Goal: Task Accomplishment & Management: Manage account settings

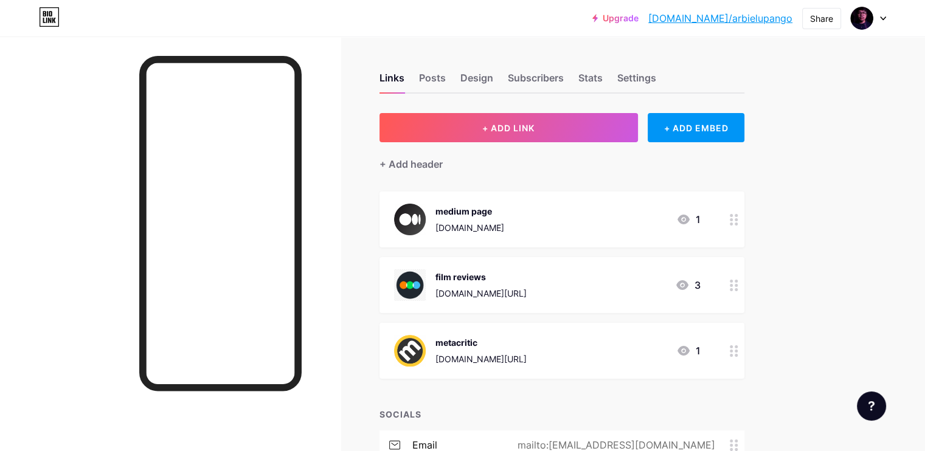
click at [94, 215] on div at bounding box center [170, 261] width 340 height 451
click at [131, 184] on div at bounding box center [170, 261] width 340 height 451
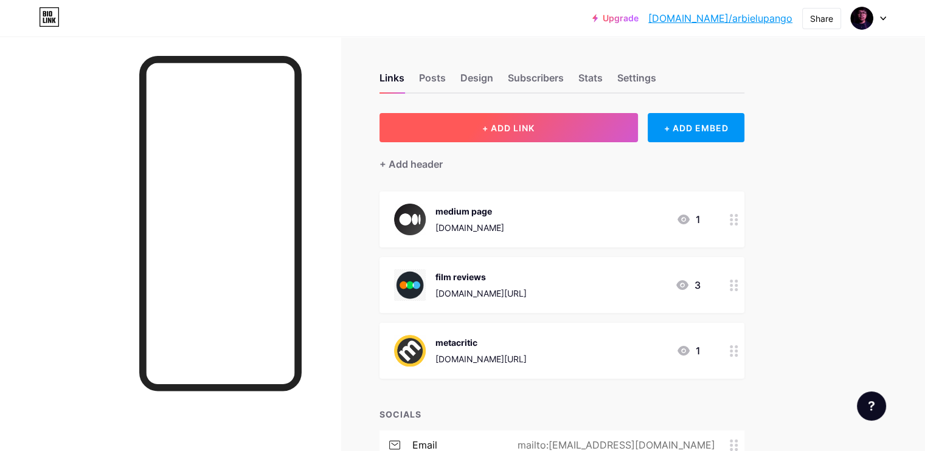
click at [491, 128] on button "+ ADD LINK" at bounding box center [508, 127] width 258 height 29
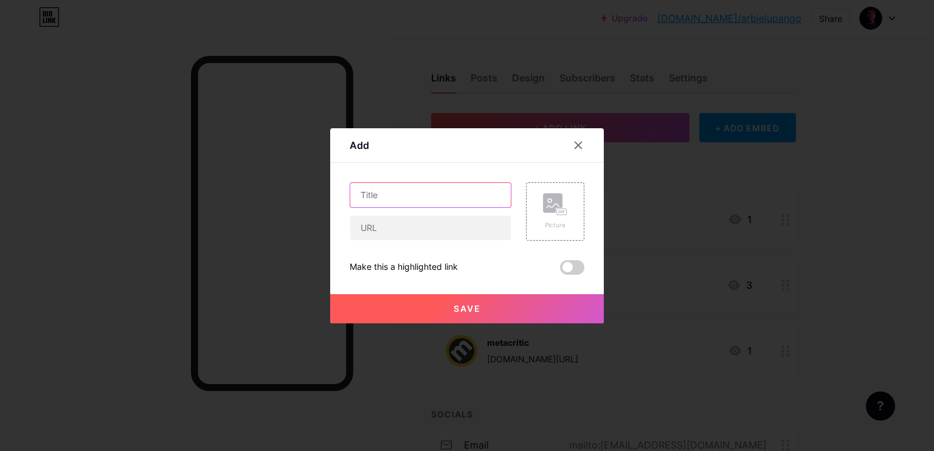
click at [423, 197] on input "text" at bounding box center [430, 195] width 160 height 24
type input "LinkedIn"
click at [428, 233] on input "text" at bounding box center [430, 228] width 160 height 24
paste input "[URL][DOMAIN_NAME]"
type input "[URL][DOMAIN_NAME]"
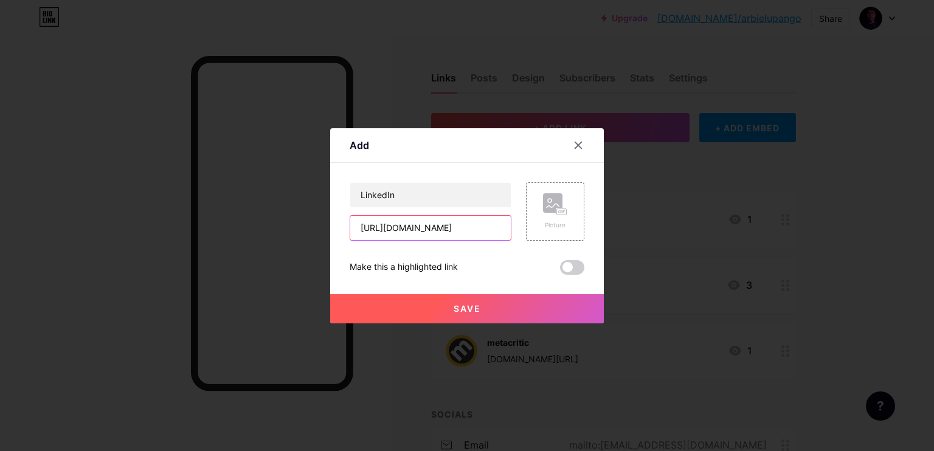
scroll to position [0, 30]
click at [457, 226] on input "[URL][DOMAIN_NAME]" at bounding box center [430, 228] width 160 height 24
click at [494, 262] on div "Make this a highlighted link" at bounding box center [467, 267] width 235 height 15
click at [559, 222] on div "Picture" at bounding box center [555, 225] width 24 height 9
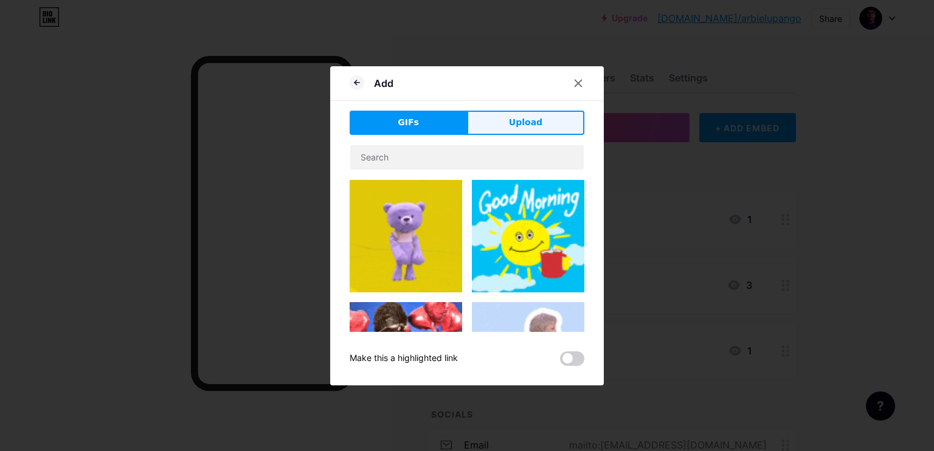
click at [525, 119] on span "Upload" at bounding box center [525, 122] width 33 height 13
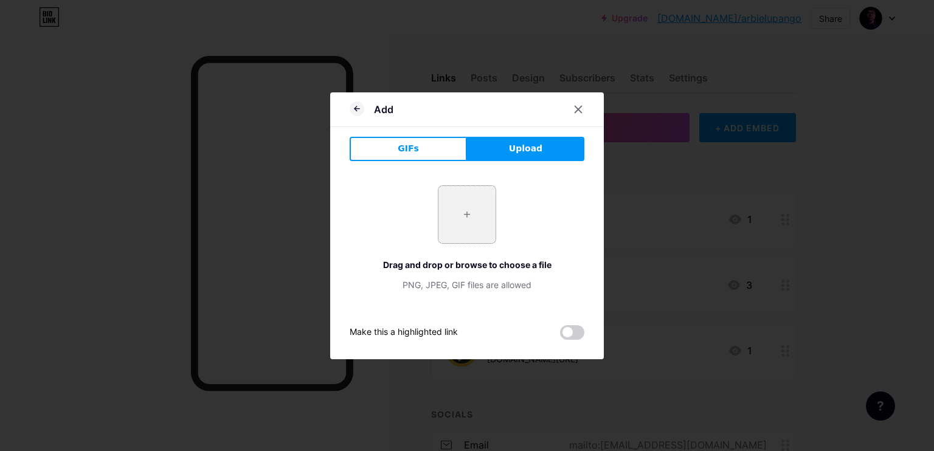
click at [463, 207] on input "file" at bounding box center [466, 214] width 57 height 57
type input "C:\fakepath\linkedin-app-white-icon.png"
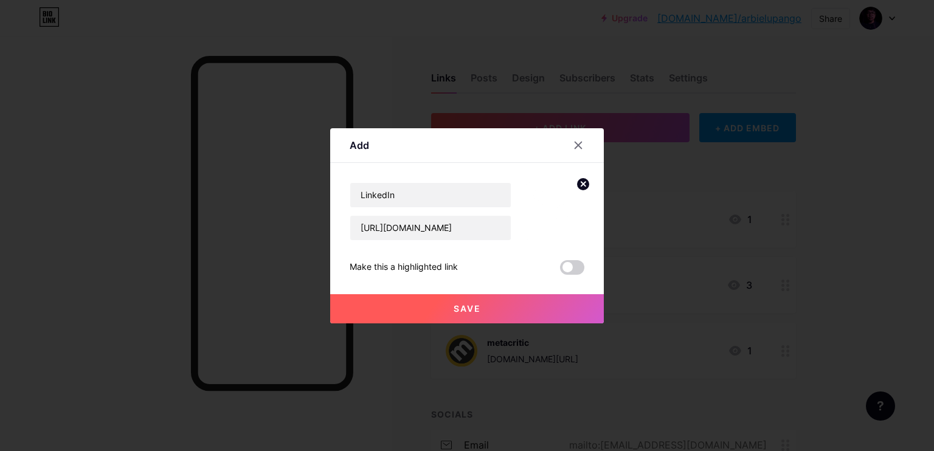
click at [415, 302] on button "Save" at bounding box center [467, 308] width 274 height 29
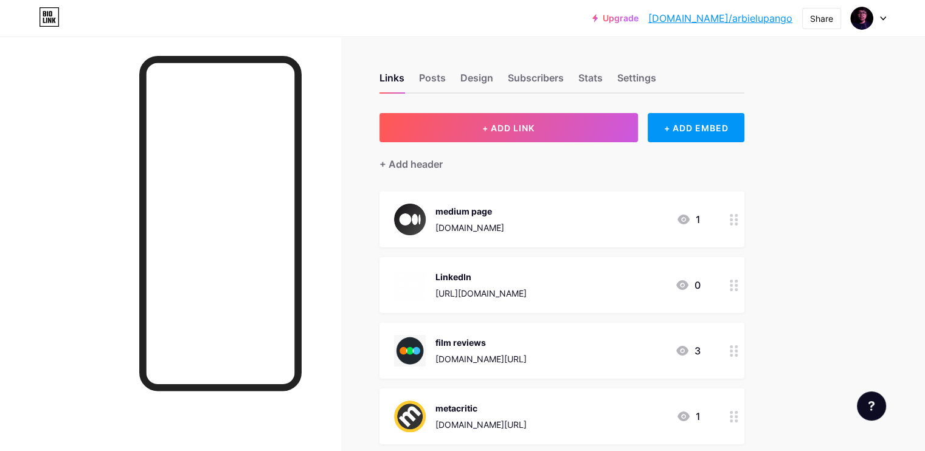
click at [394, 289] on div "Links Posts Design Subscribers Stats Settings + ADD LINK + ADD EMBED + Add head…" at bounding box center [397, 383] width 795 height 695
click at [744, 272] on div at bounding box center [733, 285] width 21 height 56
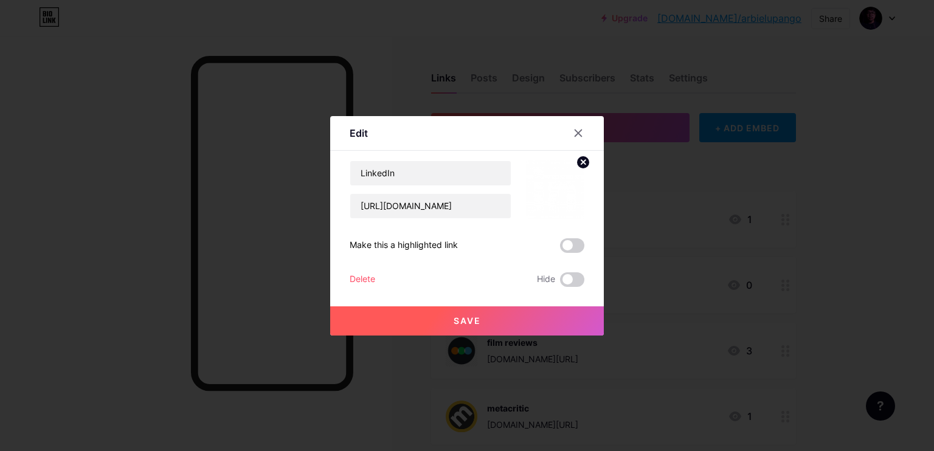
click at [545, 182] on img at bounding box center [555, 189] width 58 height 58
click at [584, 163] on icon at bounding box center [583, 162] width 4 height 4
click at [552, 191] on icon at bounding box center [555, 182] width 24 height 22
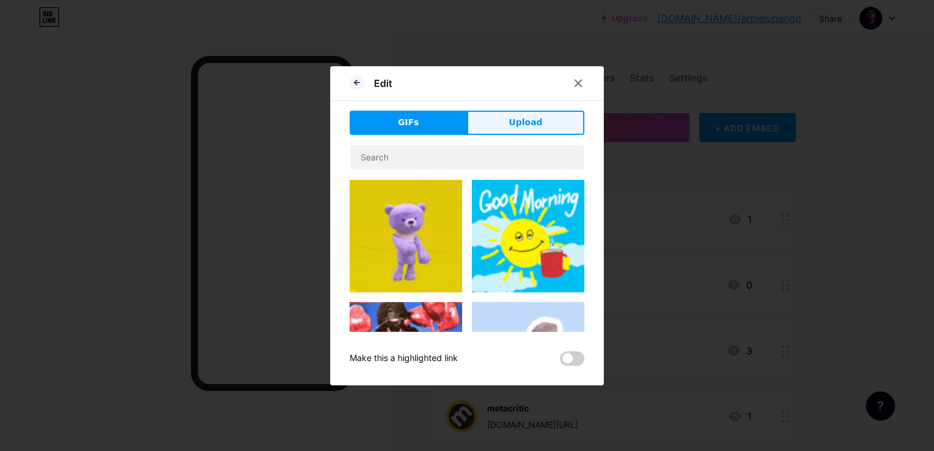
click at [521, 121] on span "Upload" at bounding box center [525, 122] width 33 height 13
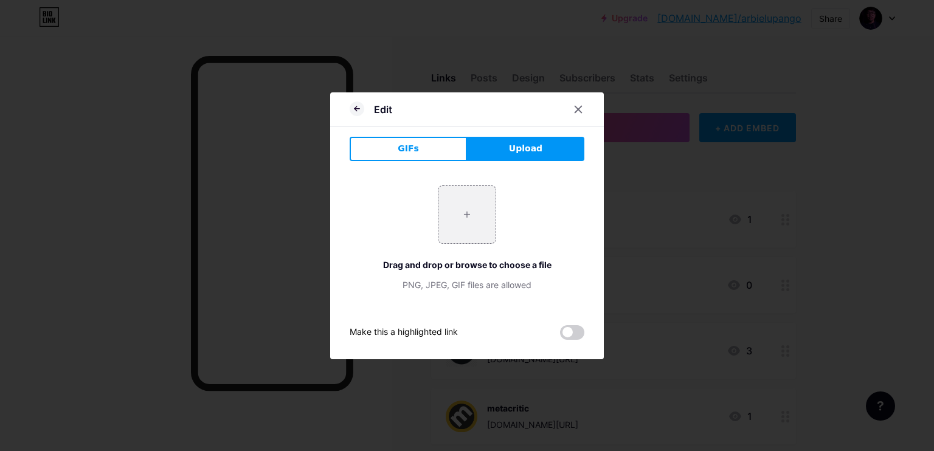
click at [503, 156] on button "Upload" at bounding box center [525, 149] width 117 height 24
click at [483, 199] on input "file" at bounding box center [466, 214] width 57 height 57
type input "C:\fakepath\linkedin-icon-png-transparent-background-8.png"
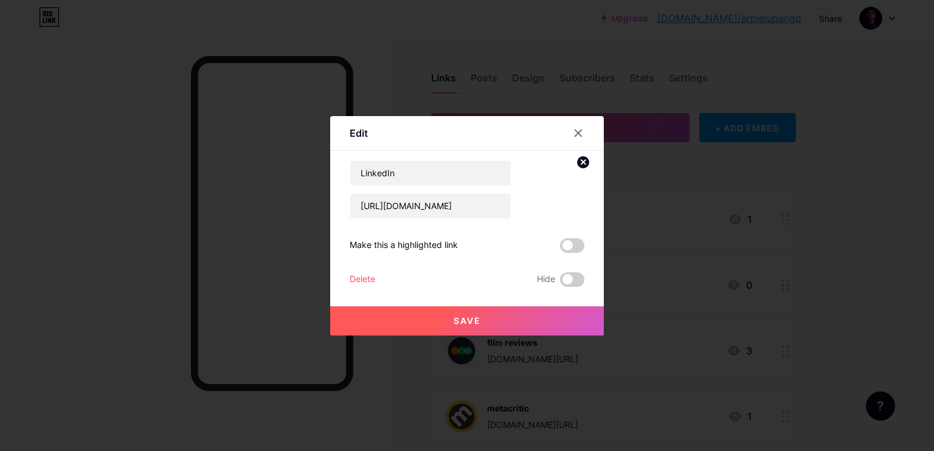
click at [399, 306] on button "Save" at bounding box center [467, 320] width 274 height 29
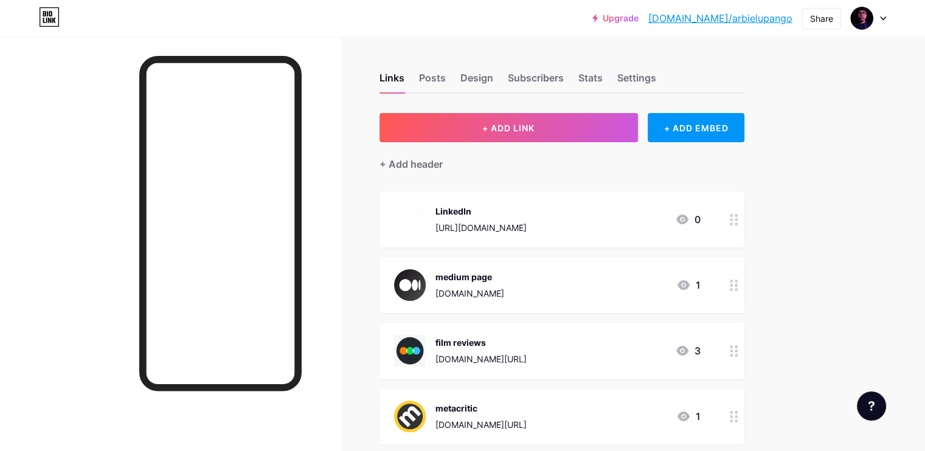
click at [795, 208] on div "Links Posts Design Subscribers Stats Settings + ADD LINK + ADD EMBED + Add head…" at bounding box center [397, 383] width 795 height 695
click at [698, 225] on div "LinkedIn [URL][DOMAIN_NAME] 0" at bounding box center [547, 220] width 306 height 32
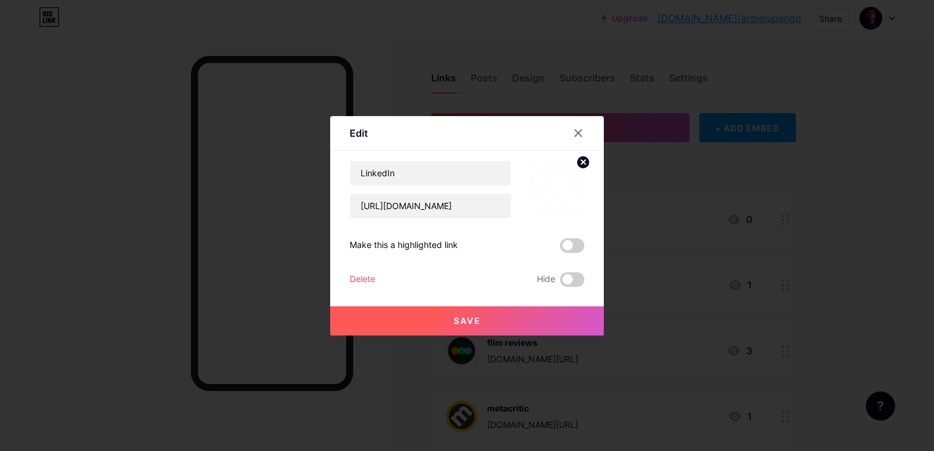
click at [582, 240] on label at bounding box center [572, 245] width 24 height 15
click at [560, 249] on input "checkbox" at bounding box center [560, 249] width 0 height 0
click at [579, 241] on span at bounding box center [572, 245] width 24 height 15
click at [560, 249] on input "checkbox" at bounding box center [560, 249] width 0 height 0
click at [579, 242] on span at bounding box center [572, 245] width 24 height 15
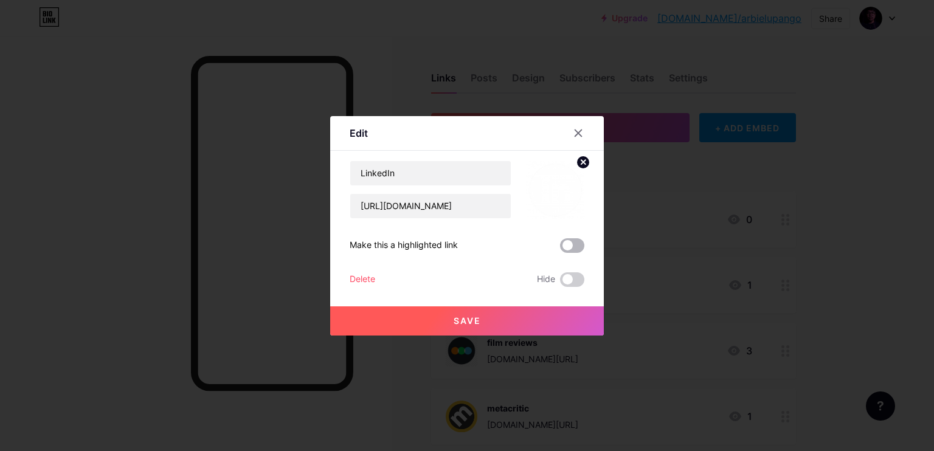
click at [560, 249] on input "checkbox" at bounding box center [560, 249] width 0 height 0
click at [548, 325] on button "Save" at bounding box center [467, 320] width 274 height 29
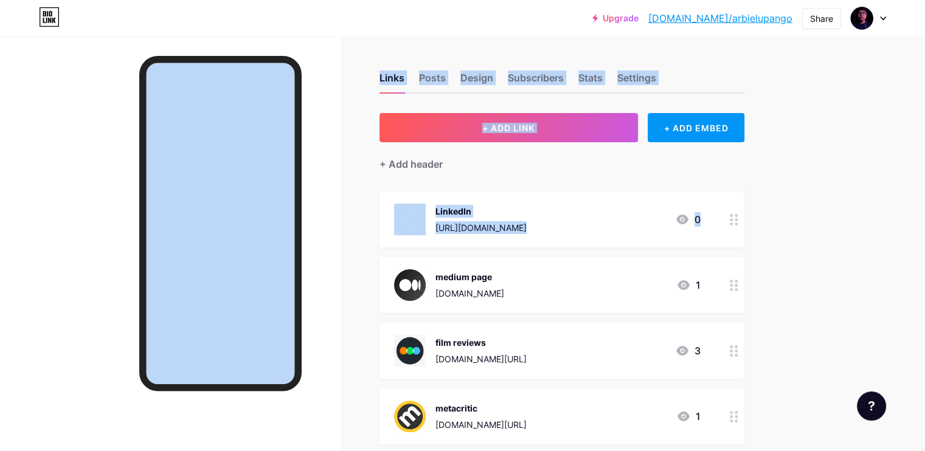
click at [391, 252] on div "Links Posts Design Subscribers Stats Settings + ADD LINK + ADD EMBED + Add head…" at bounding box center [397, 366] width 795 height 732
click at [340, 252] on div at bounding box center [170, 261] width 340 height 451
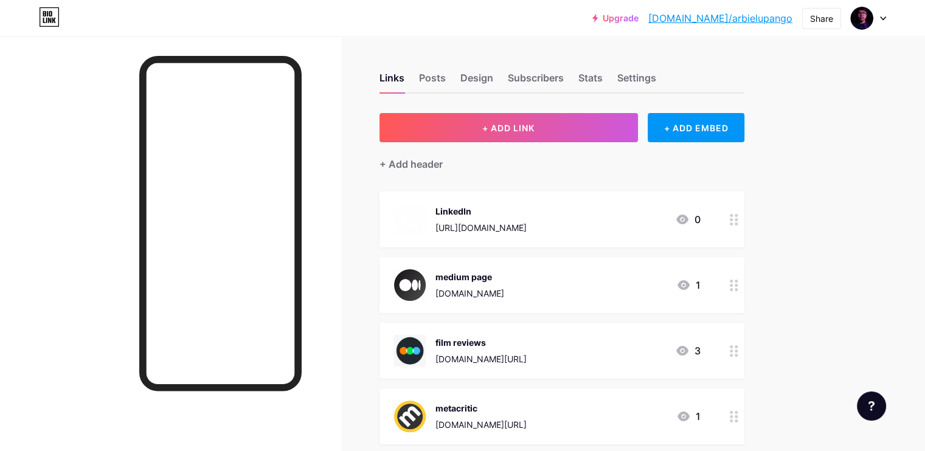
click at [409, 215] on div "Links Posts Design Subscribers Stats Settings + ADD LINK + ADD EMBED + Add head…" at bounding box center [397, 383] width 795 height 695
click at [733, 346] on circle at bounding box center [730, 346] width 3 height 3
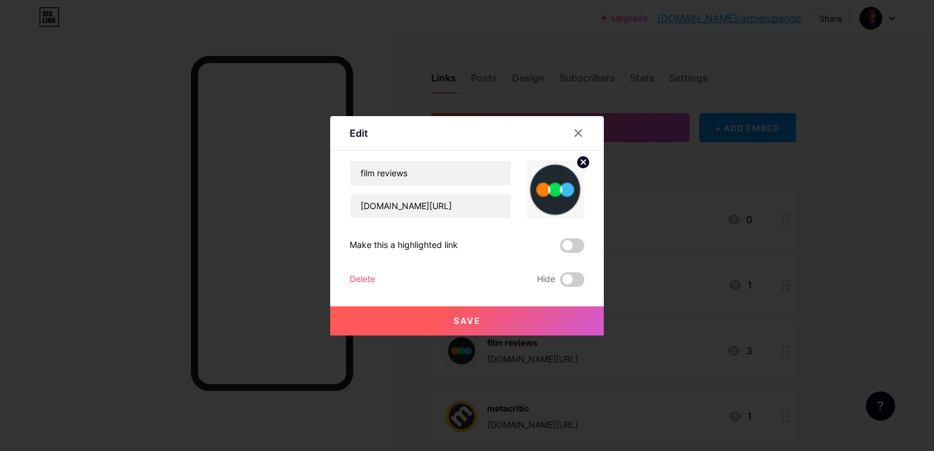
click at [370, 278] on div "Delete" at bounding box center [363, 279] width 26 height 15
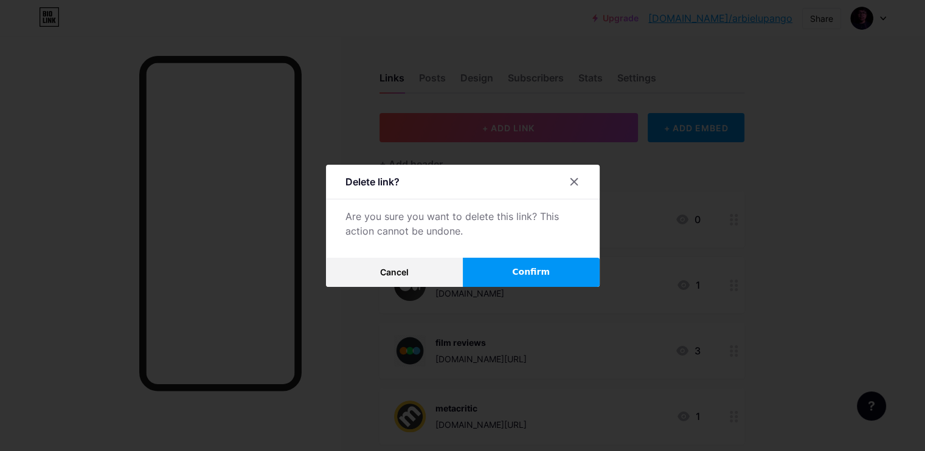
click at [523, 268] on span "Confirm" at bounding box center [531, 272] width 38 height 13
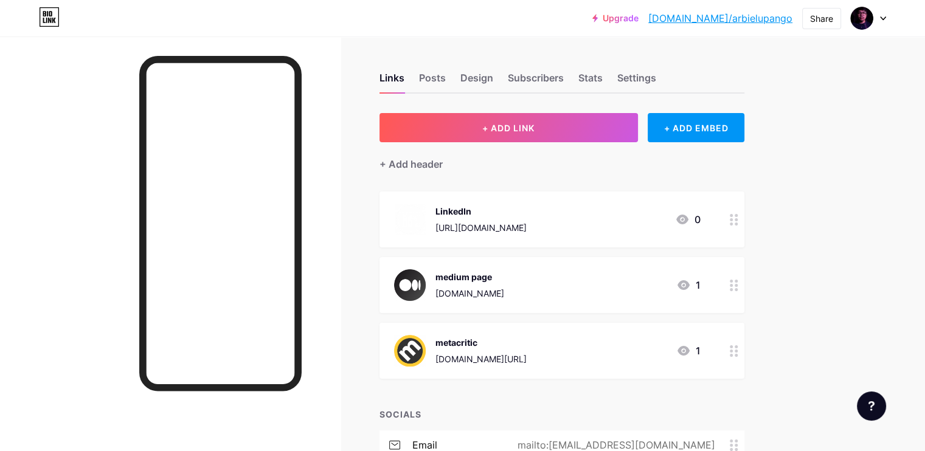
click at [733, 284] on circle at bounding box center [730, 285] width 3 height 3
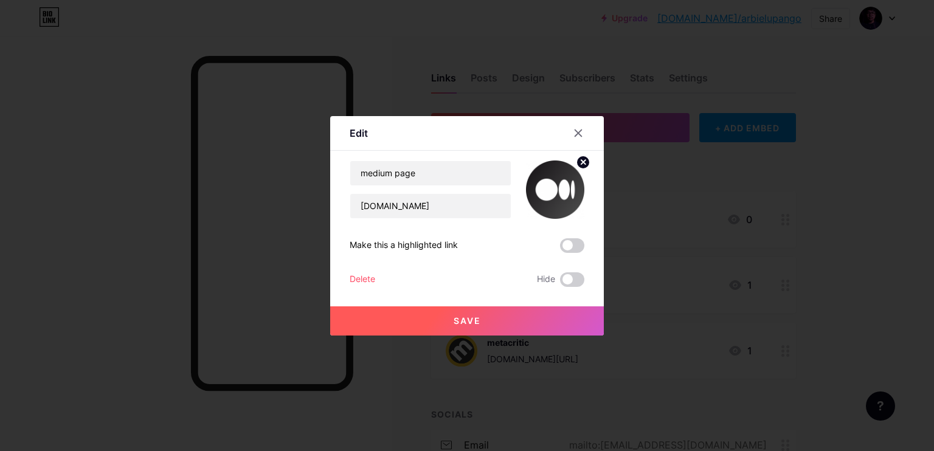
click at [370, 277] on div "Delete" at bounding box center [363, 279] width 26 height 15
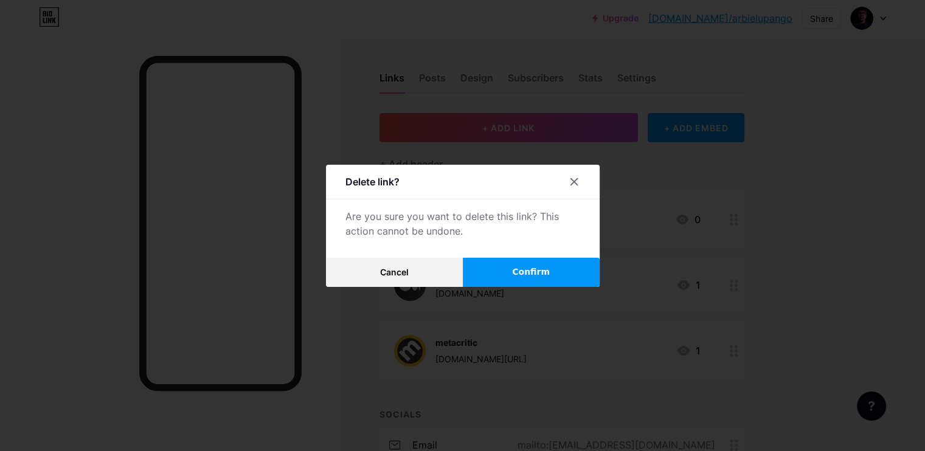
click at [522, 268] on span "Confirm" at bounding box center [531, 272] width 38 height 13
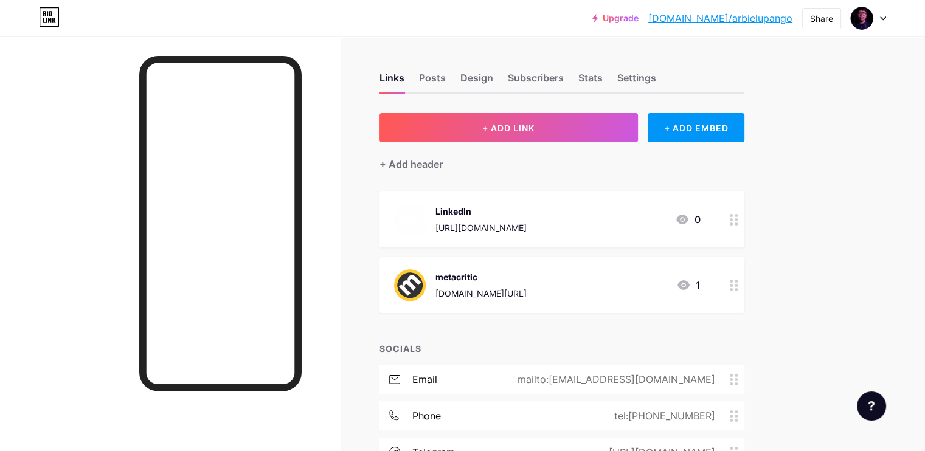
click at [738, 285] on icon at bounding box center [733, 286] width 9 height 12
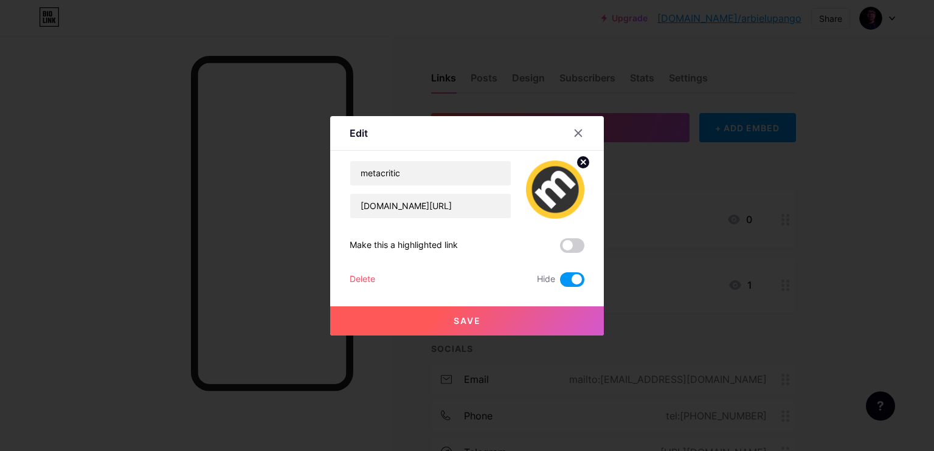
click at [368, 280] on div "Delete" at bounding box center [363, 279] width 26 height 15
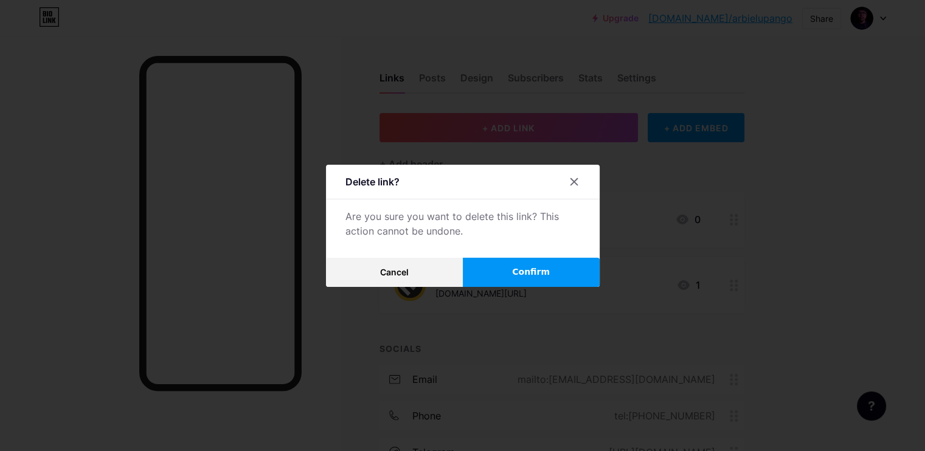
click at [508, 278] on button "Confirm" at bounding box center [531, 272] width 137 height 29
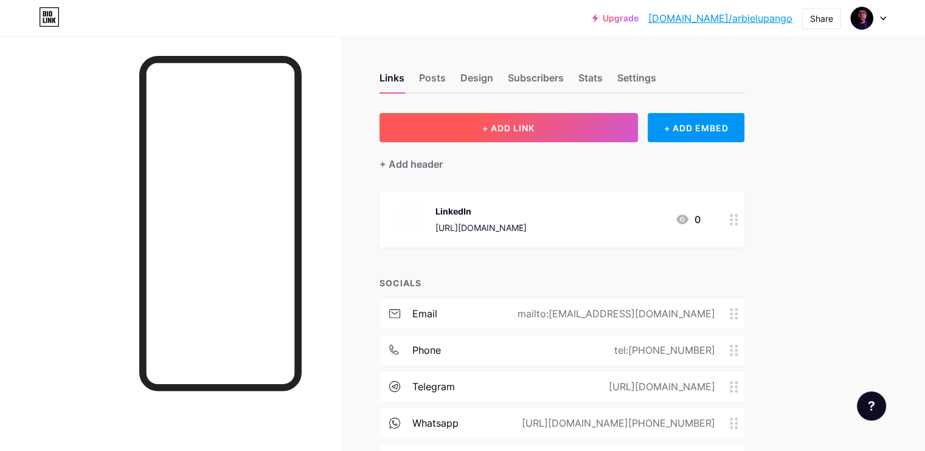
click at [488, 136] on button "+ ADD LINK" at bounding box center [508, 127] width 258 height 29
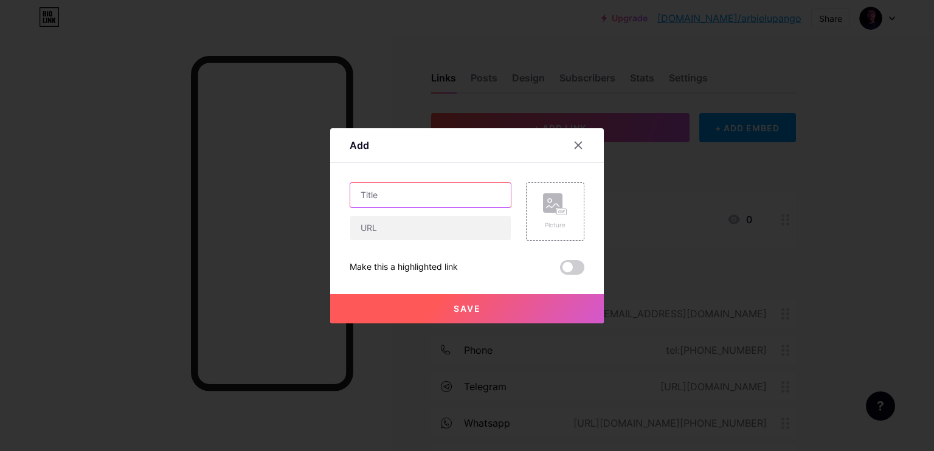
click at [408, 189] on input "text" at bounding box center [430, 195] width 160 height 24
type input "Instagram"
click at [409, 222] on input "text" at bounding box center [430, 228] width 160 height 24
paste input "[URL][DOMAIN_NAME]"
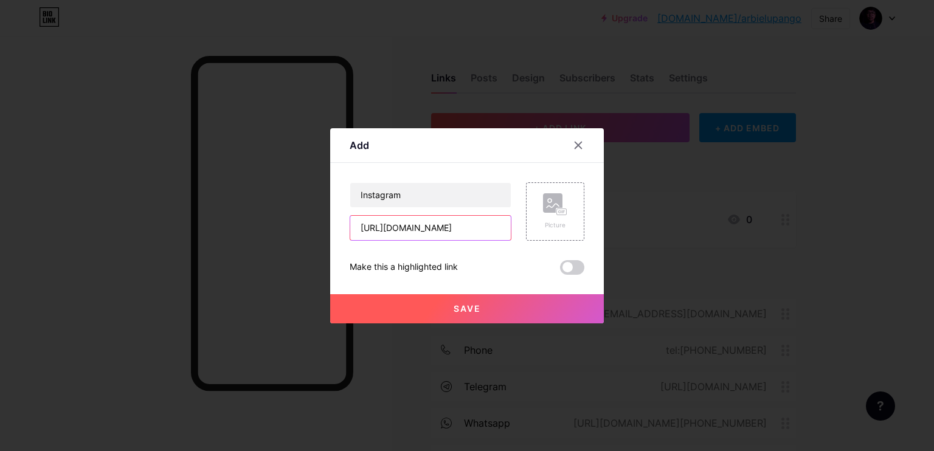
type input "[URL][DOMAIN_NAME]"
click at [538, 202] on div "Picture" at bounding box center [555, 211] width 58 height 58
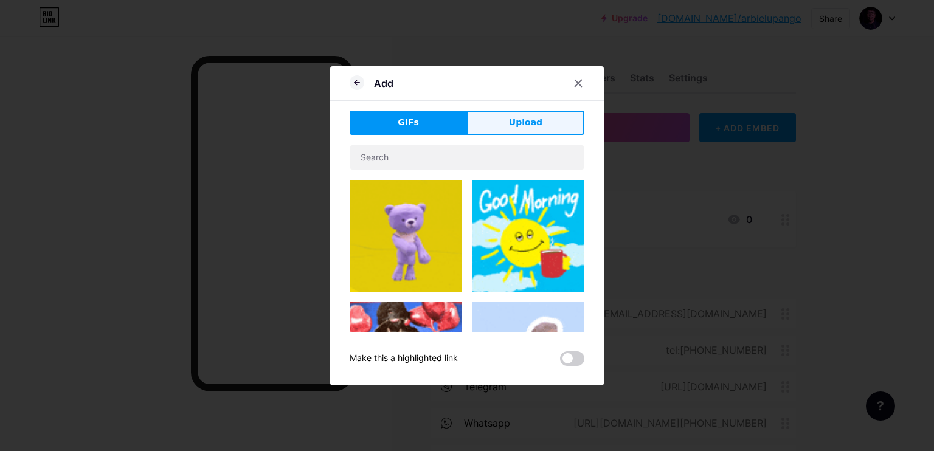
click at [489, 122] on button "Upload" at bounding box center [525, 123] width 117 height 24
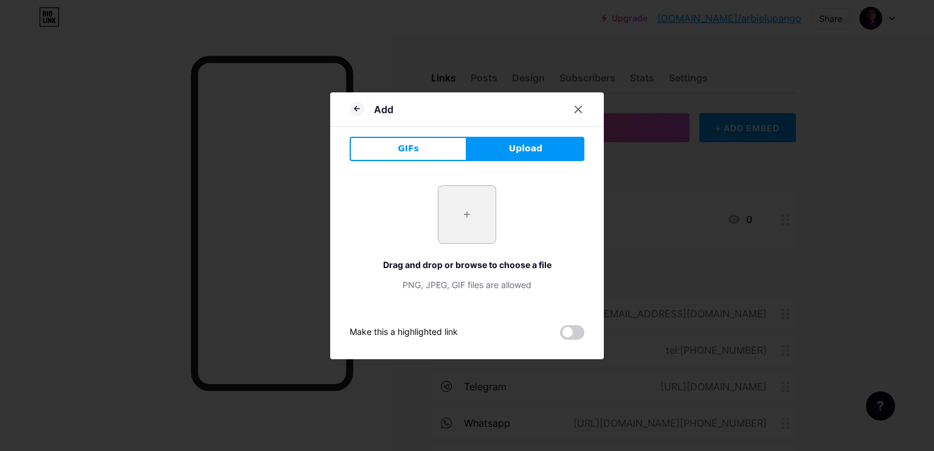
click at [464, 210] on input "file" at bounding box center [466, 214] width 57 height 57
type input "C:\fakepath\2-27048_instagram-logo-white-png-circle.png"
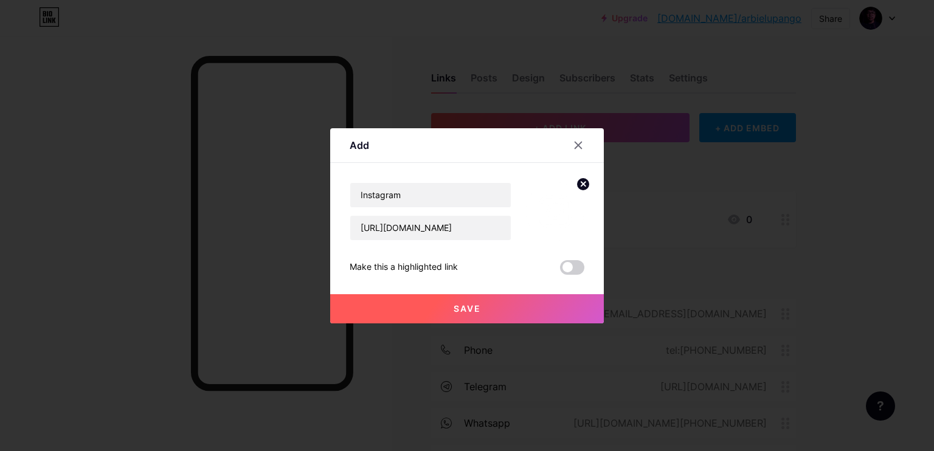
click at [570, 271] on span at bounding box center [572, 267] width 24 height 15
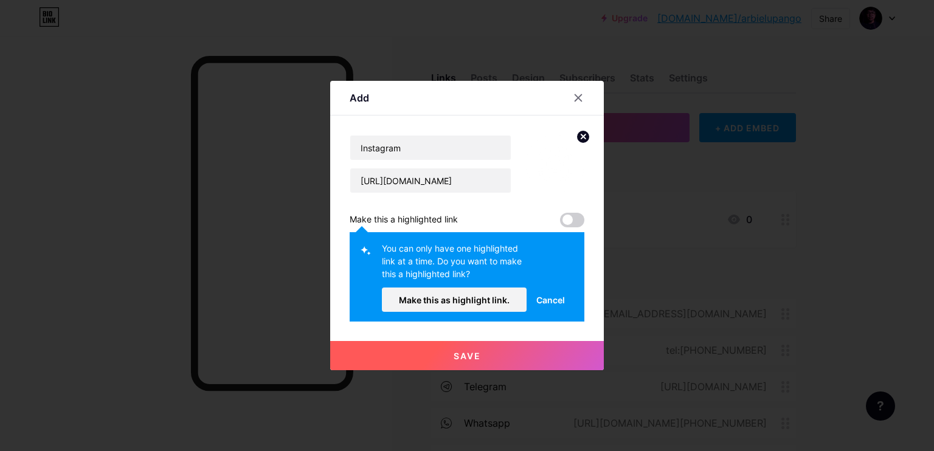
click at [545, 296] on span "Cancel" at bounding box center [550, 300] width 29 height 13
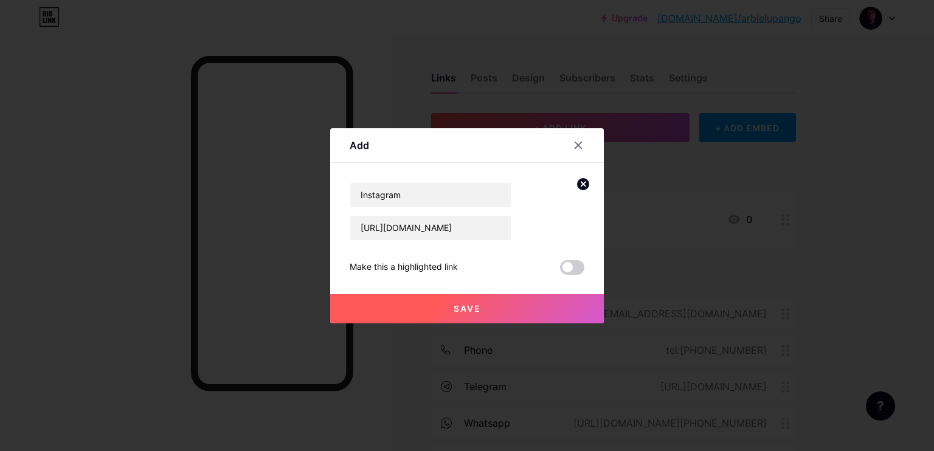
click at [576, 274] on span at bounding box center [572, 267] width 24 height 15
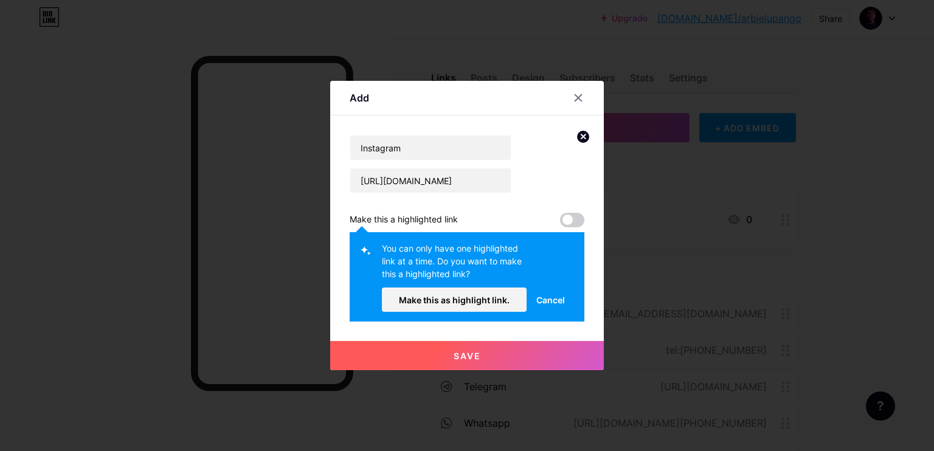
click at [502, 348] on button "Save" at bounding box center [467, 355] width 274 height 29
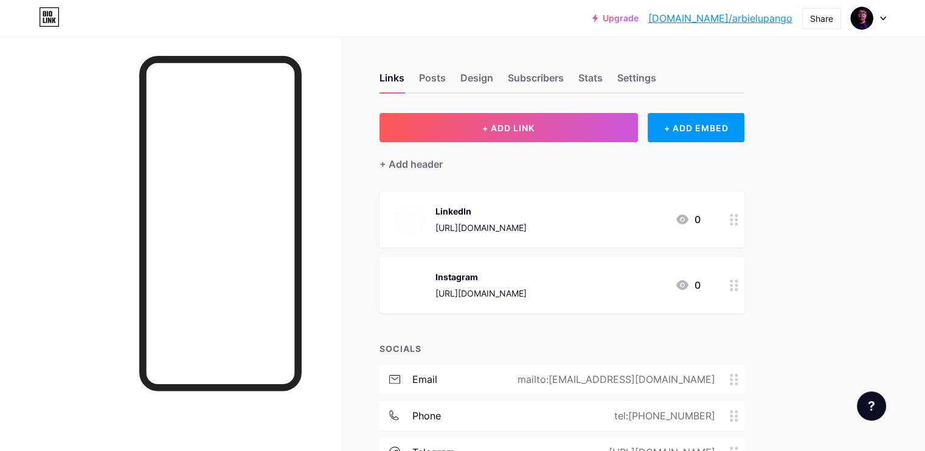
click at [890, 87] on div "Upgrade [DOMAIN_NAME]/arbiel... [DOMAIN_NAME]/arbielupango Share Switch account…" at bounding box center [462, 300] width 925 height 601
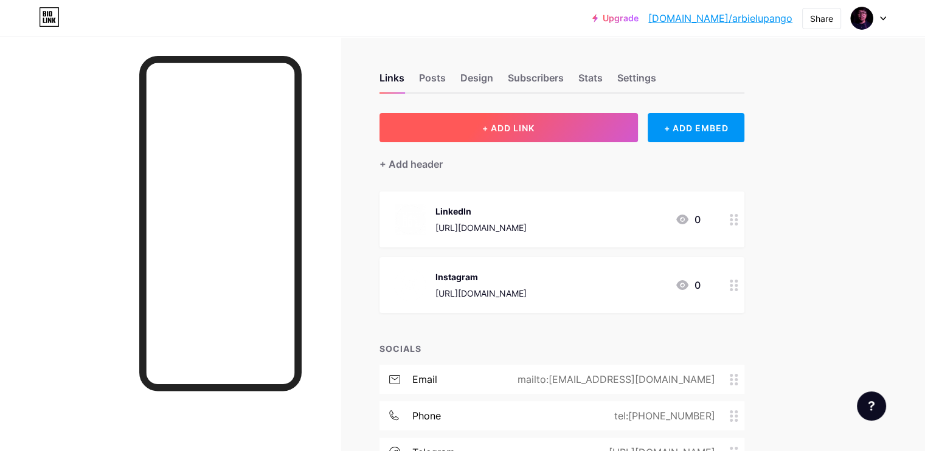
click at [630, 126] on button "+ ADD LINK" at bounding box center [508, 127] width 258 height 29
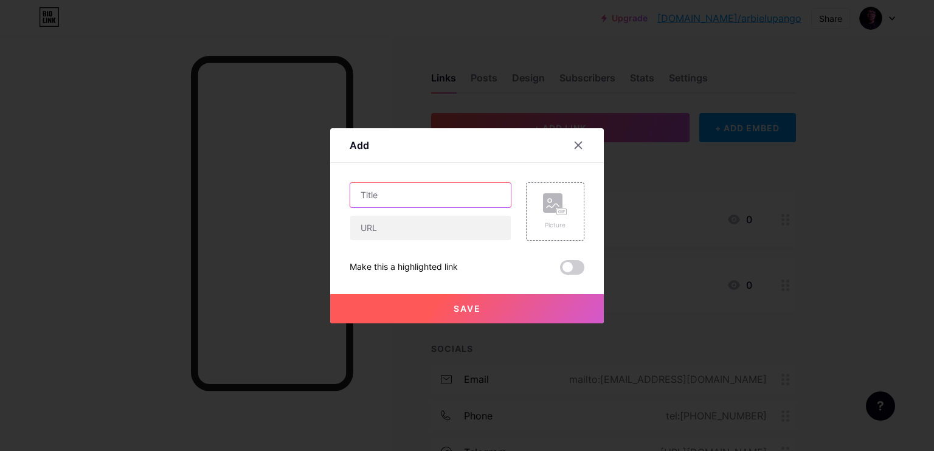
click at [433, 196] on input "text" at bounding box center [430, 195] width 160 height 24
type input "Behance"
click at [416, 218] on input "text" at bounding box center [430, 228] width 160 height 24
click at [417, 230] on input "text" at bounding box center [430, 228] width 160 height 24
paste input "[URL][DOMAIN_NAME]"
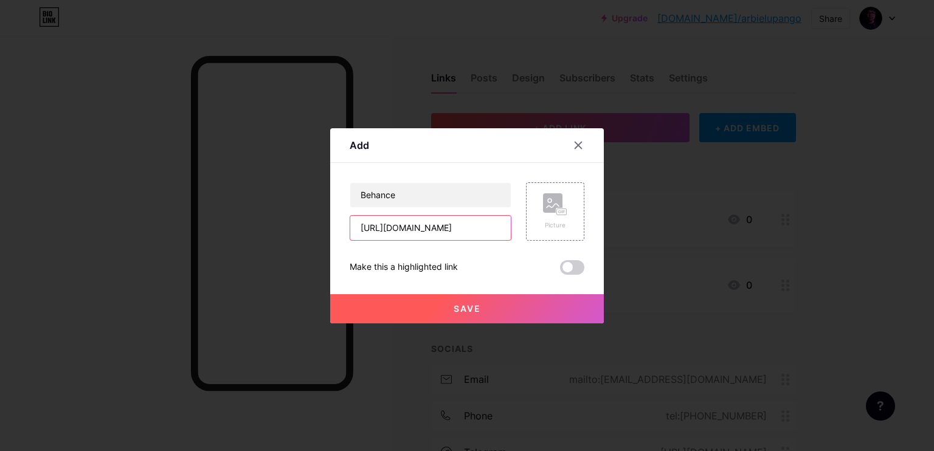
scroll to position [0, 39]
type input "[URL][DOMAIN_NAME]"
click at [549, 198] on rect at bounding box center [552, 202] width 19 height 19
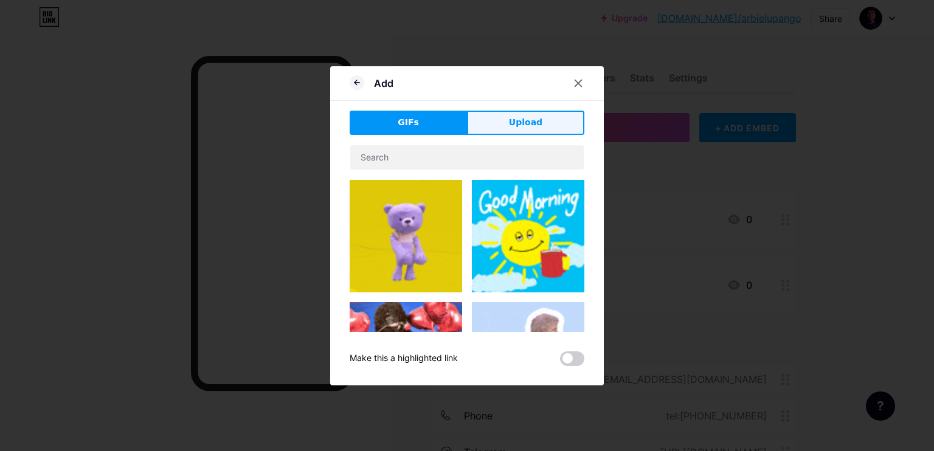
click at [485, 117] on button "Upload" at bounding box center [525, 123] width 117 height 24
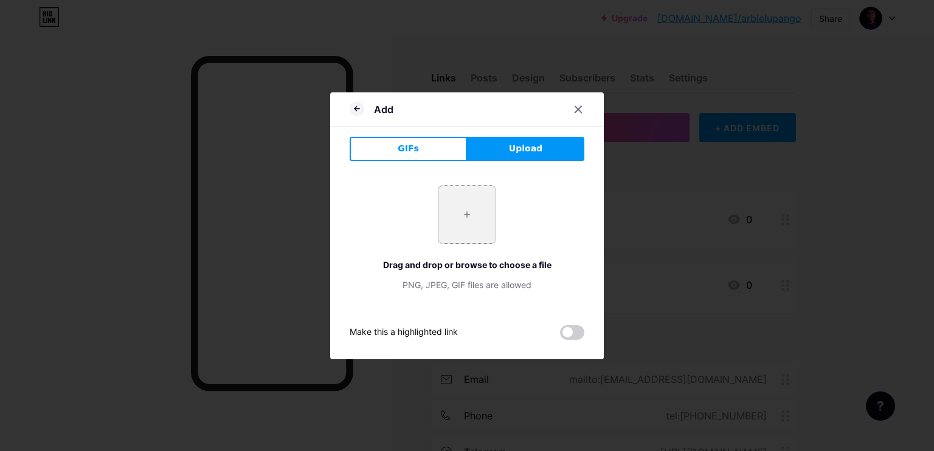
click at [465, 207] on input "file" at bounding box center [466, 214] width 57 height 57
type input "C:\fakepath\behance-4-xxl.png"
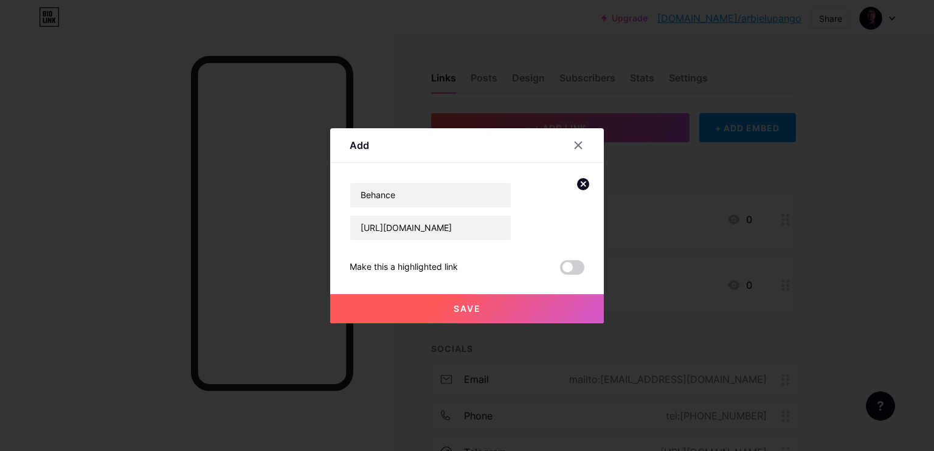
click at [516, 308] on button "Save" at bounding box center [467, 308] width 274 height 29
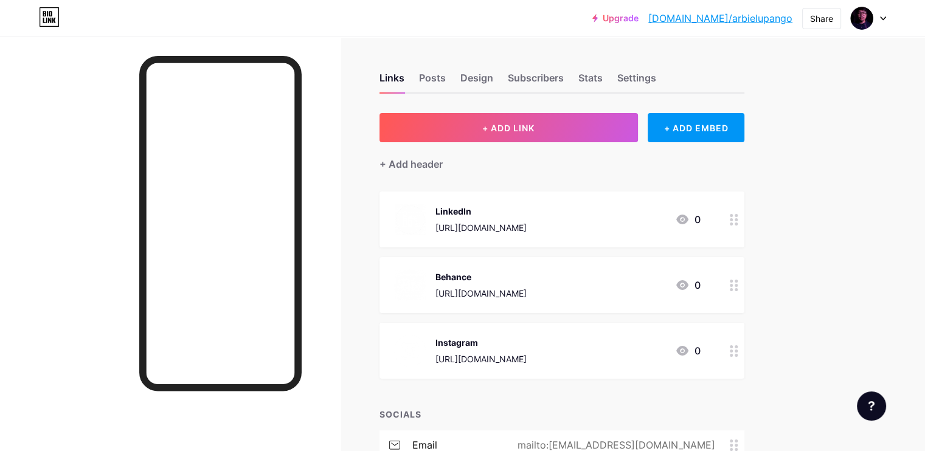
click at [850, 167] on div "Upgrade [DOMAIN_NAME]/arbiel... [DOMAIN_NAME]/arbielupango Share Switch account…" at bounding box center [462, 333] width 925 height 666
click at [744, 281] on div at bounding box center [733, 285] width 21 height 56
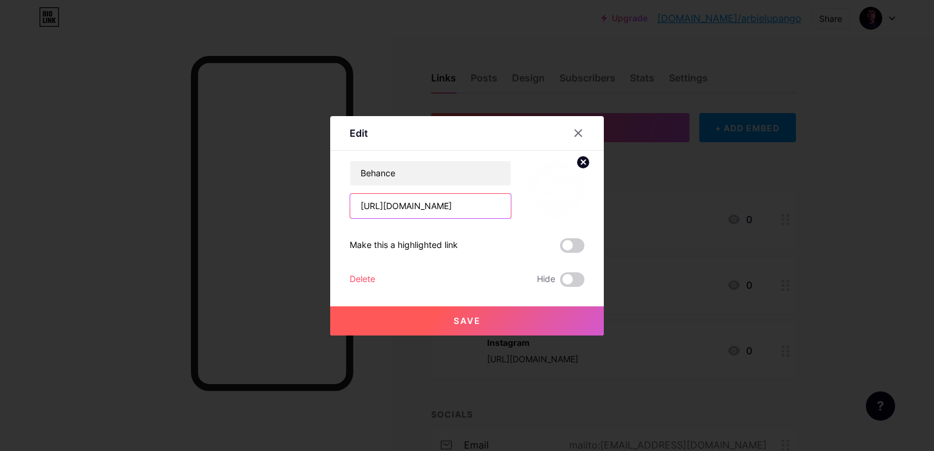
click at [486, 202] on input "[URL][DOMAIN_NAME]" at bounding box center [430, 206] width 160 height 24
paste input "[DOMAIN_NAME][URL]"
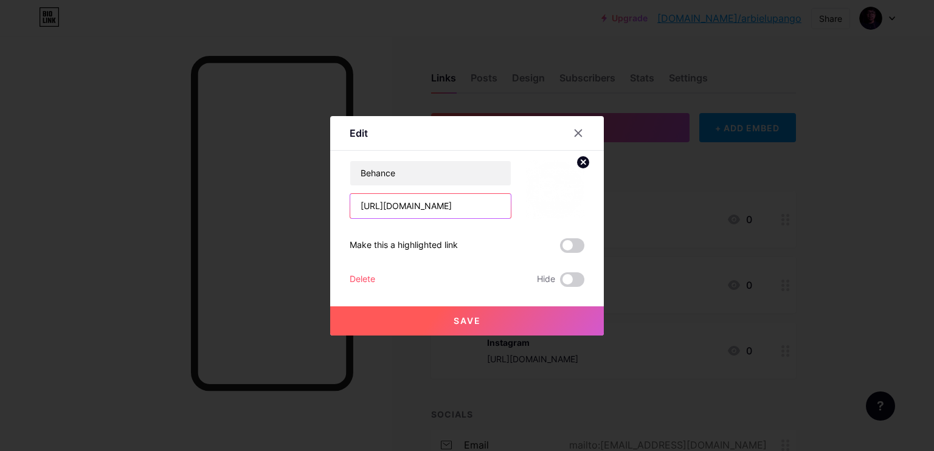
click at [368, 202] on input "[URL][DOMAIN_NAME]" at bounding box center [430, 206] width 160 height 24
type input "[URL][DOMAIN_NAME]"
click at [437, 317] on button "Save" at bounding box center [467, 320] width 274 height 29
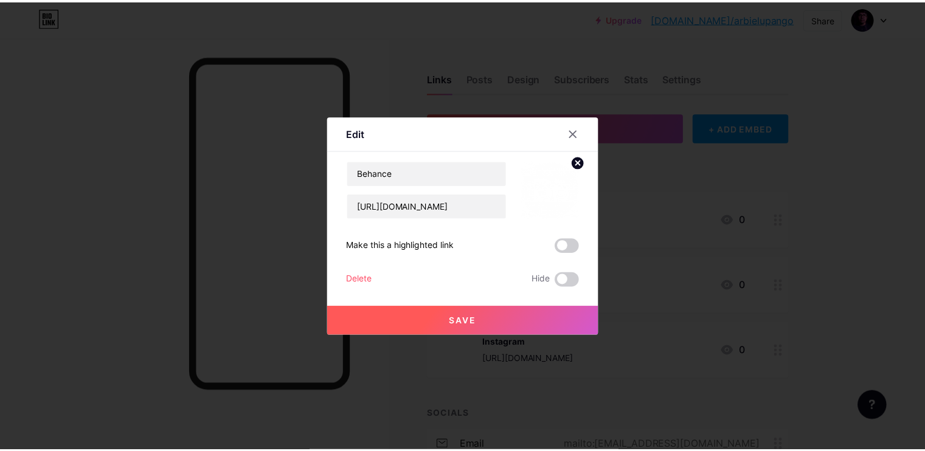
scroll to position [0, 0]
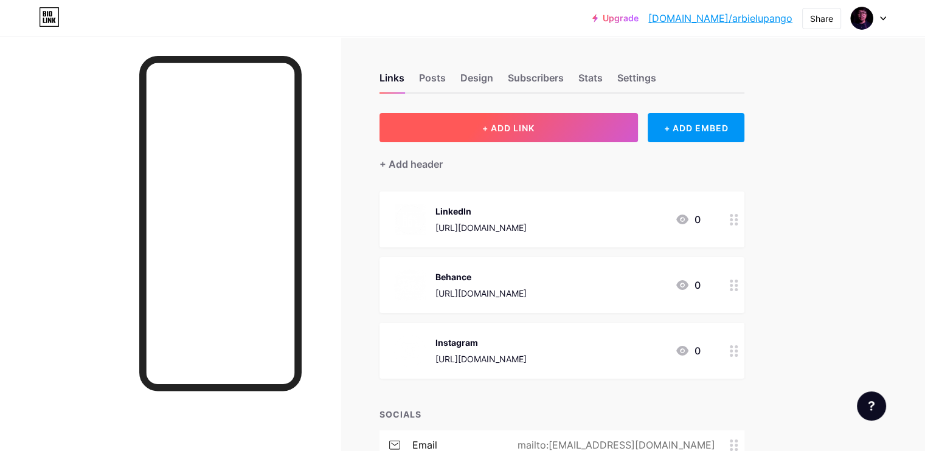
click at [568, 120] on button "+ ADD LINK" at bounding box center [508, 127] width 258 height 29
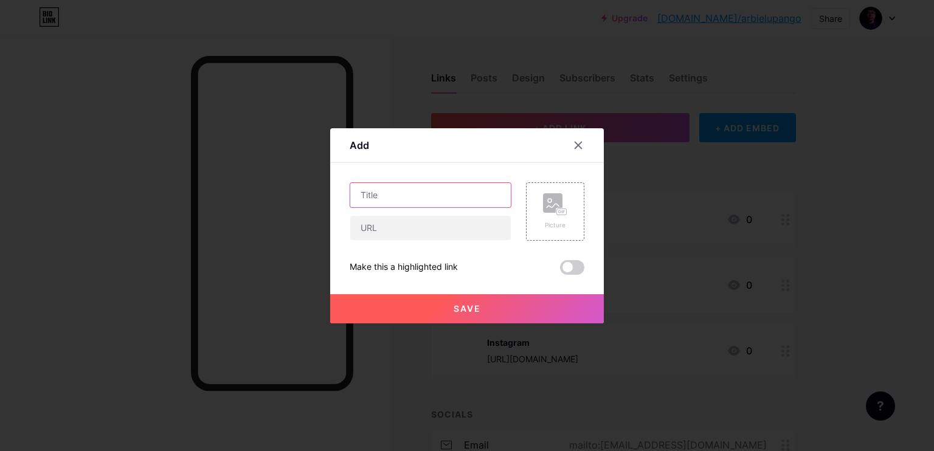
click at [422, 195] on input "text" at bounding box center [430, 195] width 160 height 24
type input "Muckrack"
click at [384, 226] on input "text" at bounding box center [430, 228] width 160 height 24
paste input "https://muckrack.com/arbie-lupango"
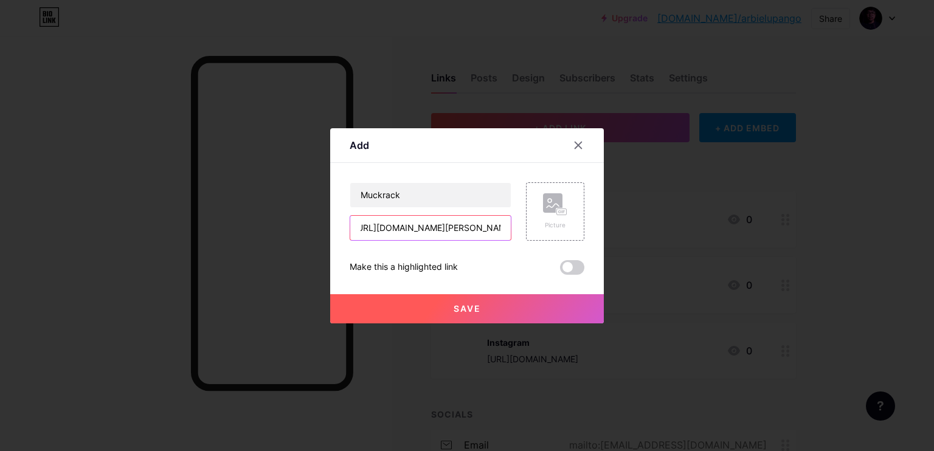
type input "https://muckrack.com/arbie-lupango"
click at [573, 202] on div "Picture" at bounding box center [555, 211] width 58 height 58
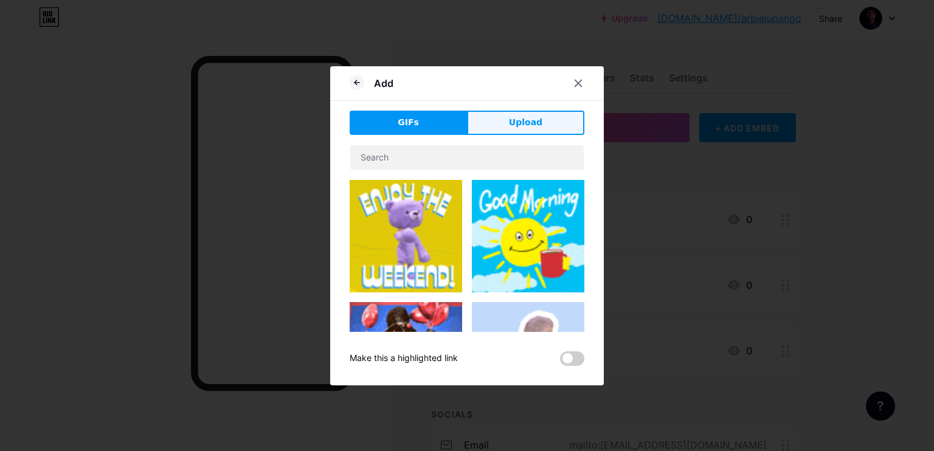
click at [500, 133] on button "Upload" at bounding box center [525, 123] width 117 height 24
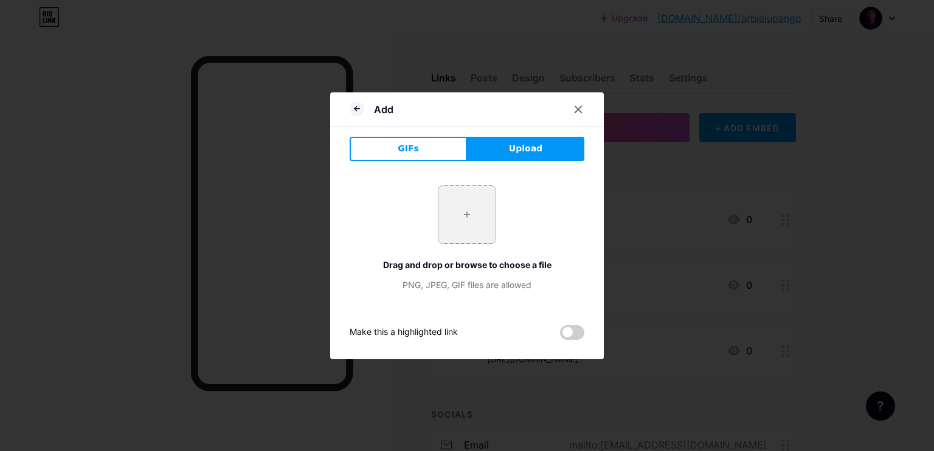
click at [463, 198] on input "file" at bounding box center [466, 214] width 57 height 57
type input "C:\fakepath\Gemini_Generated_Image_8gqq308gqq308gqq.png"
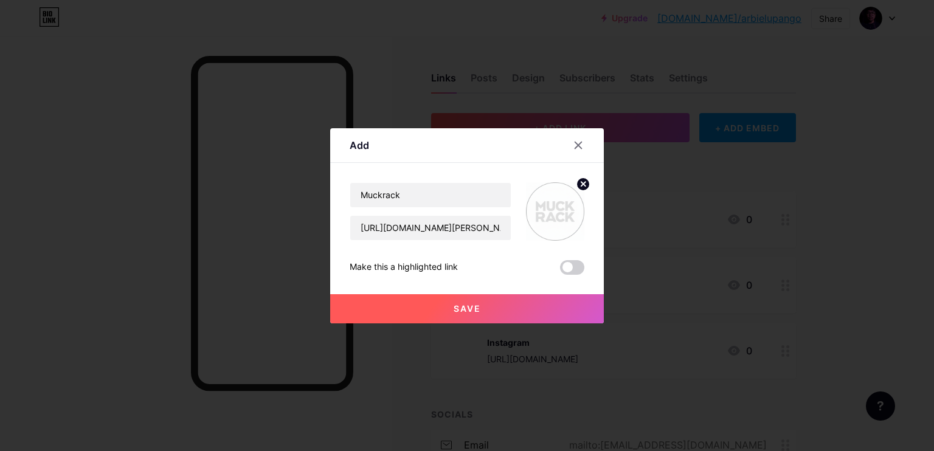
click at [398, 317] on button "Save" at bounding box center [467, 308] width 274 height 29
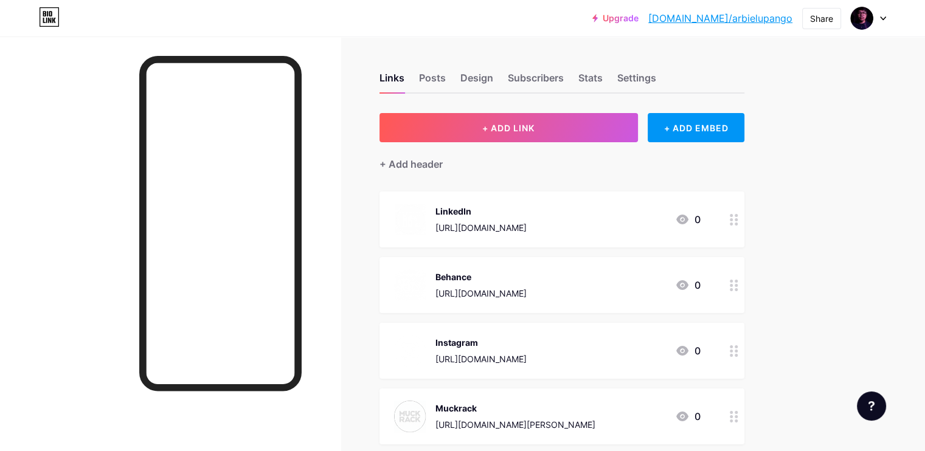
click at [795, 234] on div "Links Posts Design Subscribers Stats Settings + ADD LINK + ADD EMBED + Add head…" at bounding box center [397, 383] width 795 height 695
click at [744, 408] on div at bounding box center [733, 416] width 21 height 56
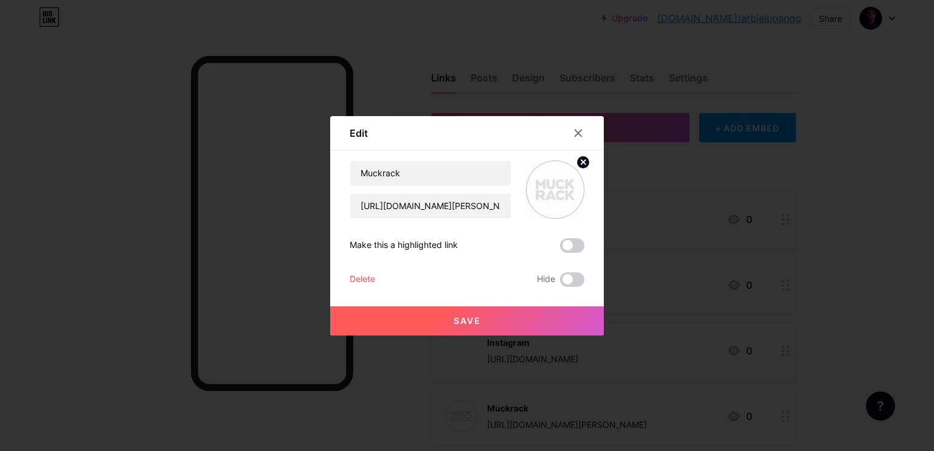
click at [559, 187] on img at bounding box center [555, 189] width 58 height 58
click at [585, 163] on circle at bounding box center [582, 162] width 13 height 13
click at [563, 185] on icon at bounding box center [555, 182] width 24 height 22
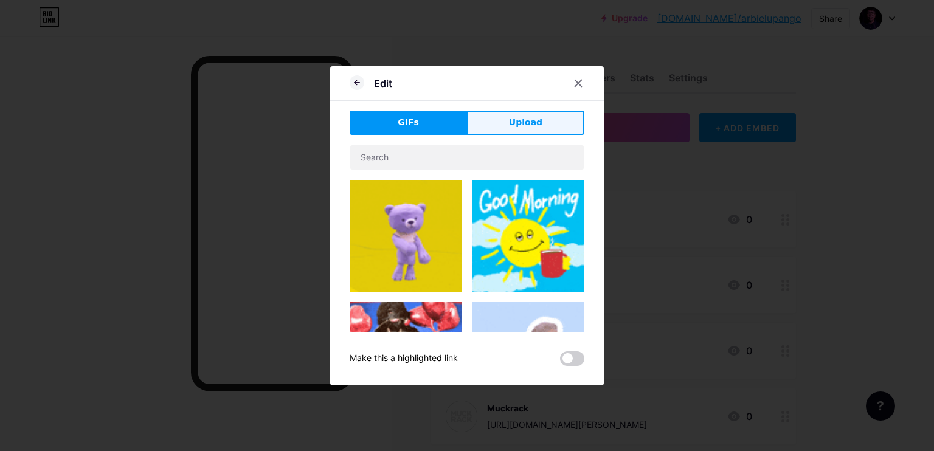
click at [482, 124] on button "Upload" at bounding box center [525, 123] width 117 height 24
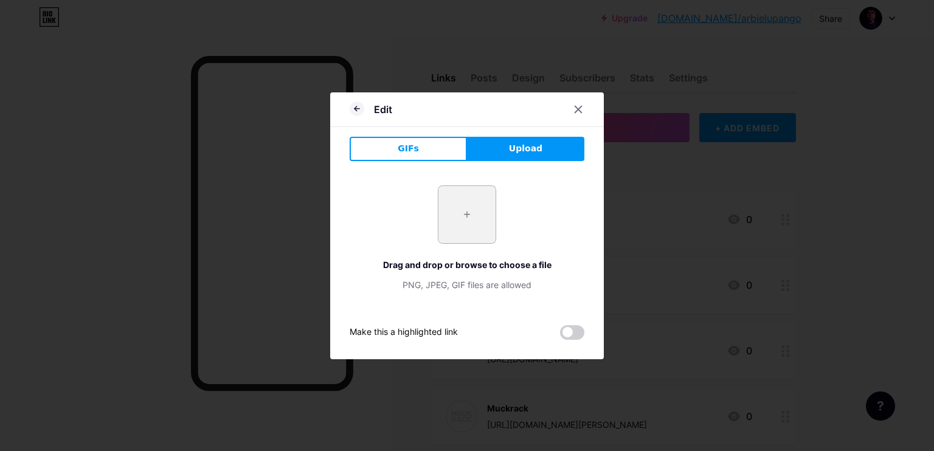
click at [464, 221] on input "file" at bounding box center [466, 214] width 57 height 57
type input "C:\fakepath\Gemini_Generated_Image_eeo1gheeo1gheeo1-removebg-preview.png"
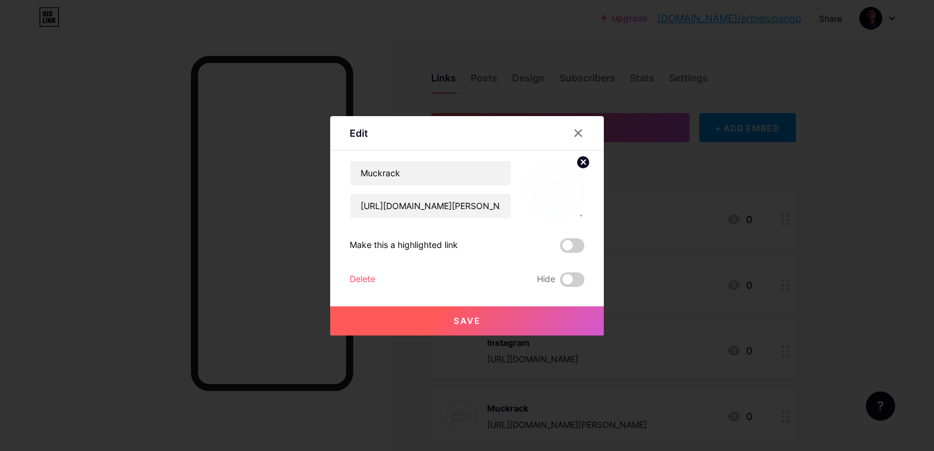
click at [531, 332] on button "Save" at bounding box center [467, 320] width 274 height 29
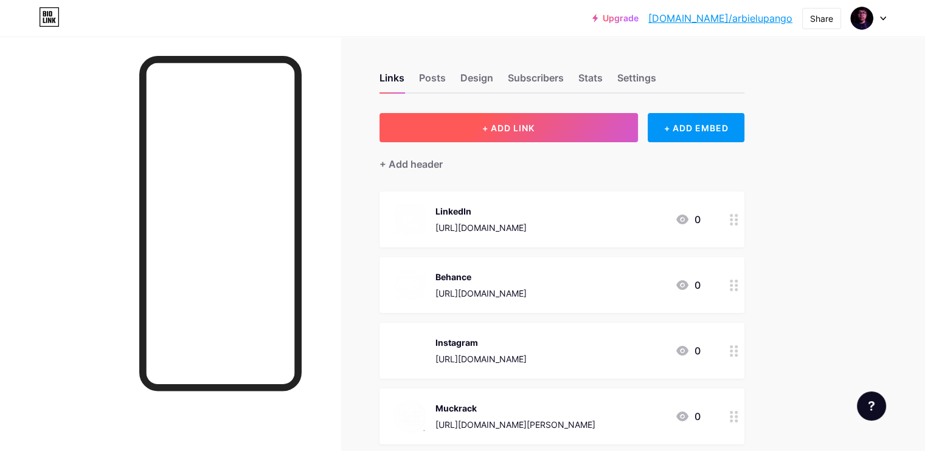
click at [516, 133] on button "+ ADD LINK" at bounding box center [508, 127] width 258 height 29
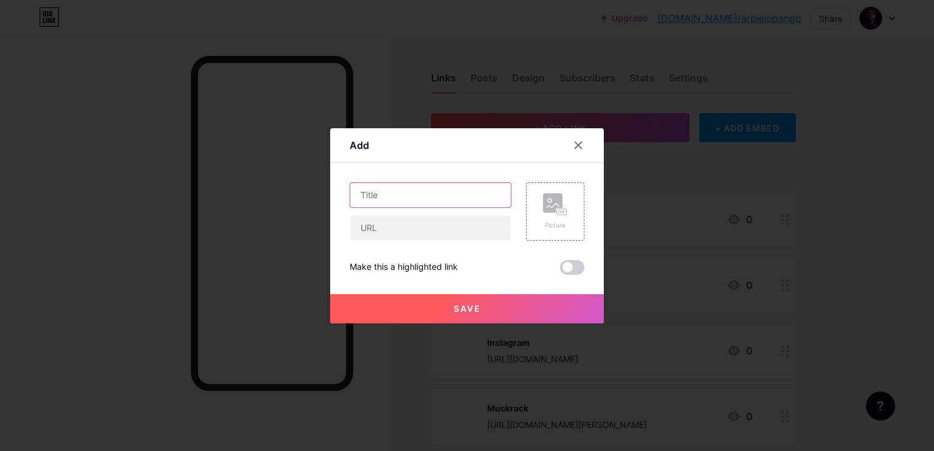
click at [436, 198] on input "text" at bounding box center [430, 195] width 160 height 24
type input "Facebook"
click at [409, 229] on input "text" at bounding box center [430, 228] width 160 height 24
paste input "https://www.facebook.com/thearbielupango"
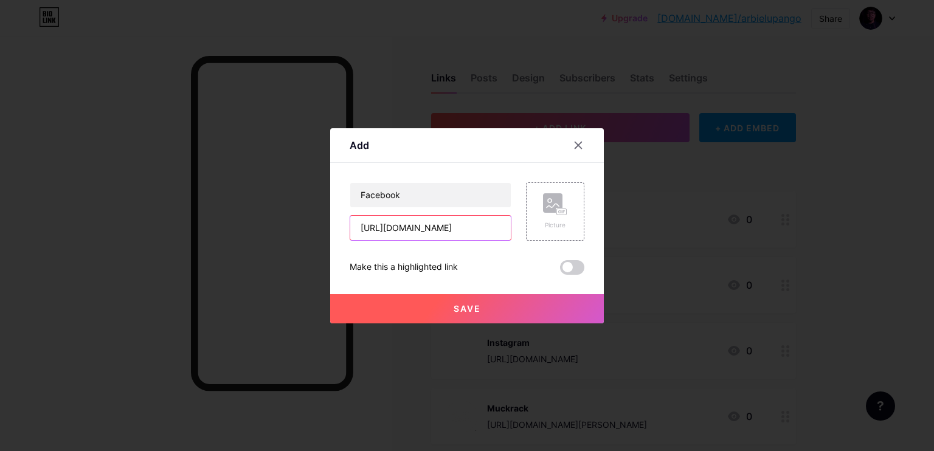
type input "https://www.facebook.com/thearbielupango"
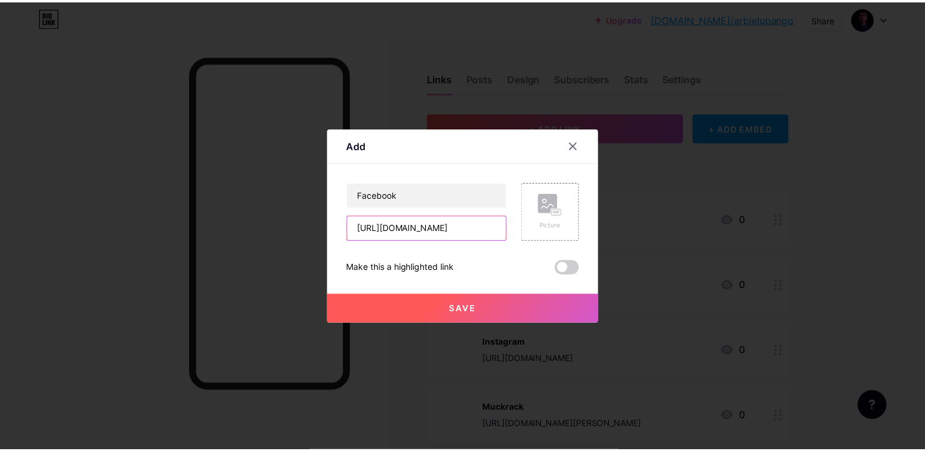
scroll to position [0, 0]
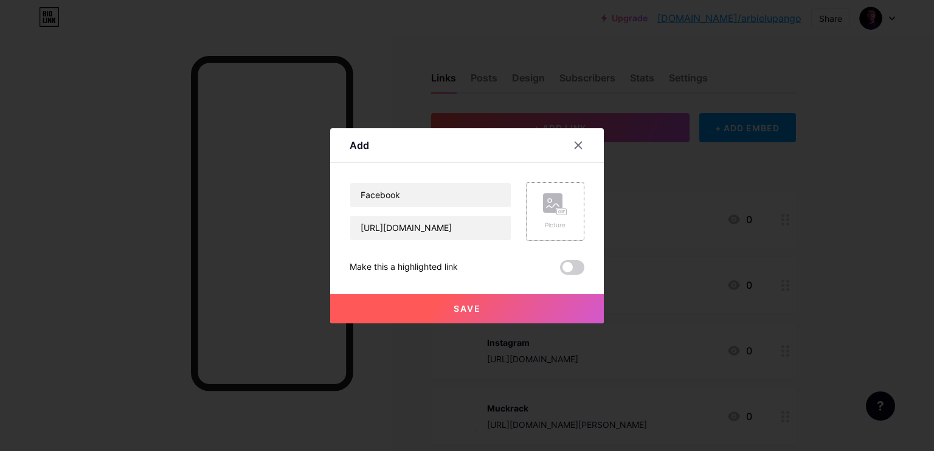
click at [561, 223] on div "Picture" at bounding box center [555, 225] width 24 height 9
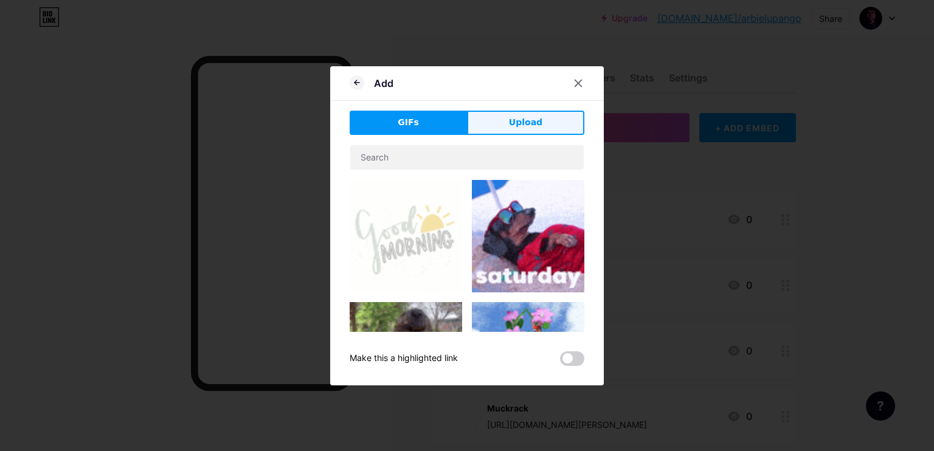
click at [501, 123] on button "Upload" at bounding box center [525, 123] width 117 height 24
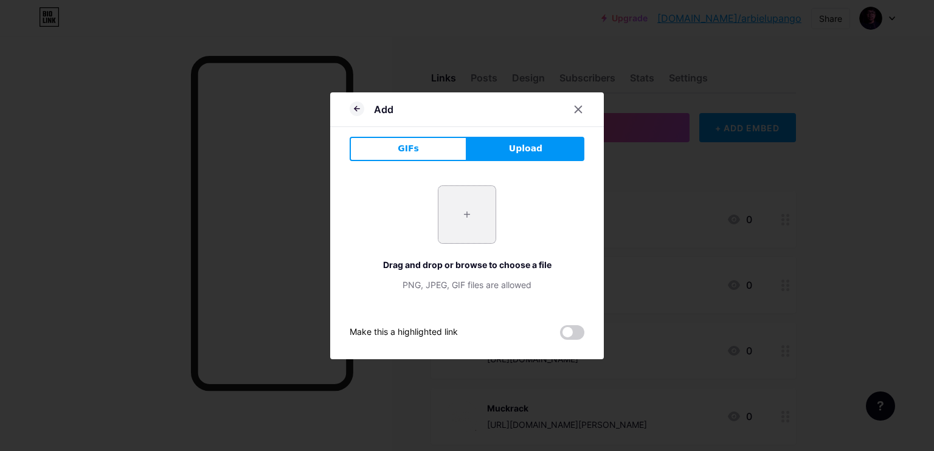
click at [451, 204] on input "file" at bounding box center [466, 214] width 57 height 57
type input "C:\fakepath\facebook-app-round-white-icon.png"
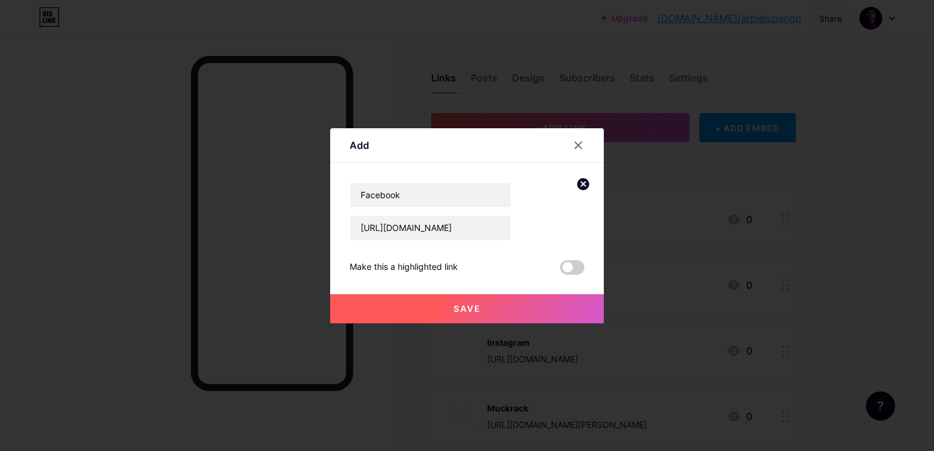
click at [495, 303] on button "Save" at bounding box center [467, 308] width 274 height 29
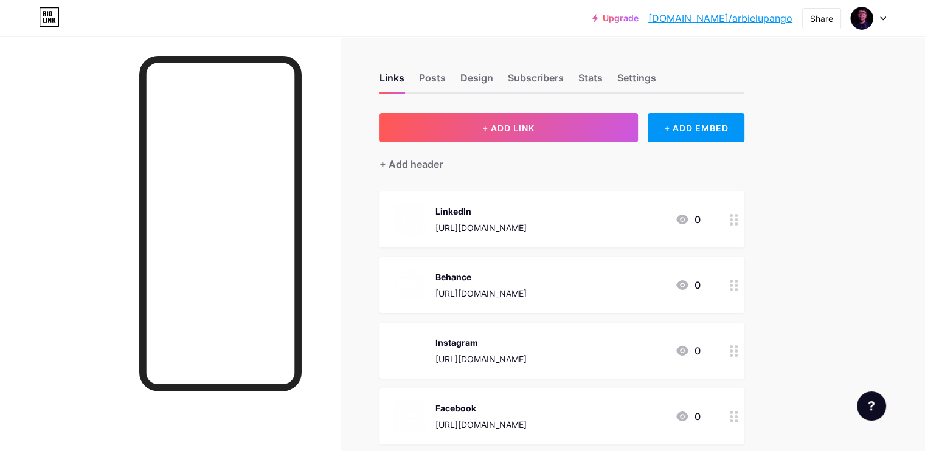
click at [97, 102] on div at bounding box center [170, 261] width 340 height 451
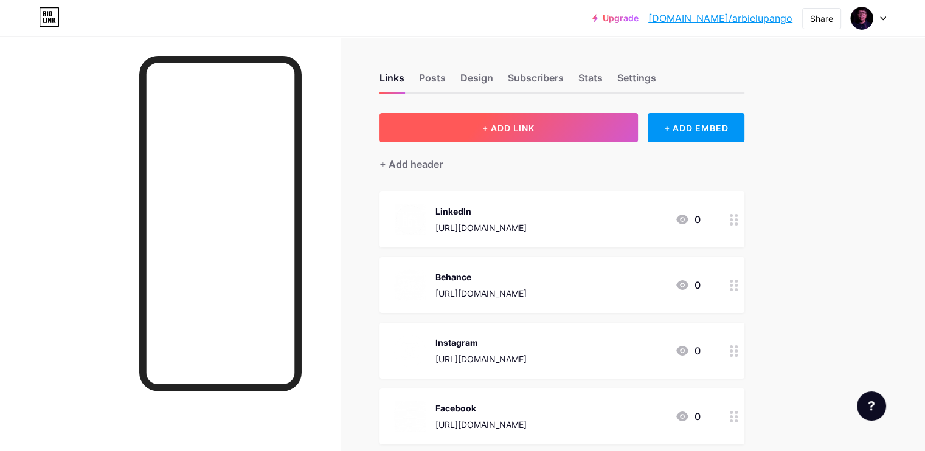
click at [503, 122] on button "+ ADD LINK" at bounding box center [508, 127] width 258 height 29
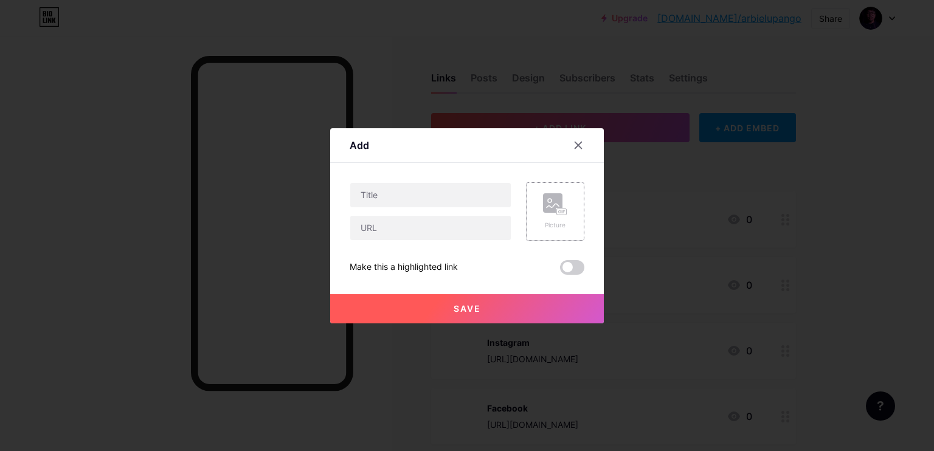
click at [531, 216] on div "Picture" at bounding box center [555, 211] width 58 height 58
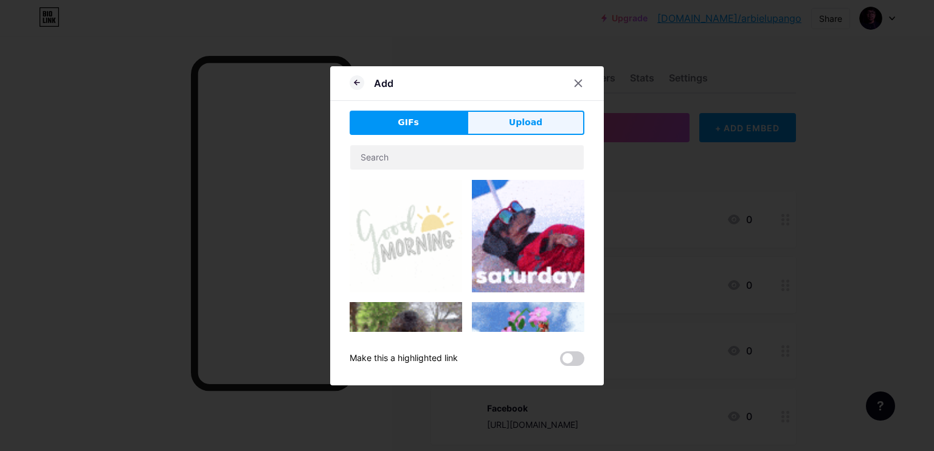
click at [511, 123] on span "Upload" at bounding box center [525, 122] width 33 height 13
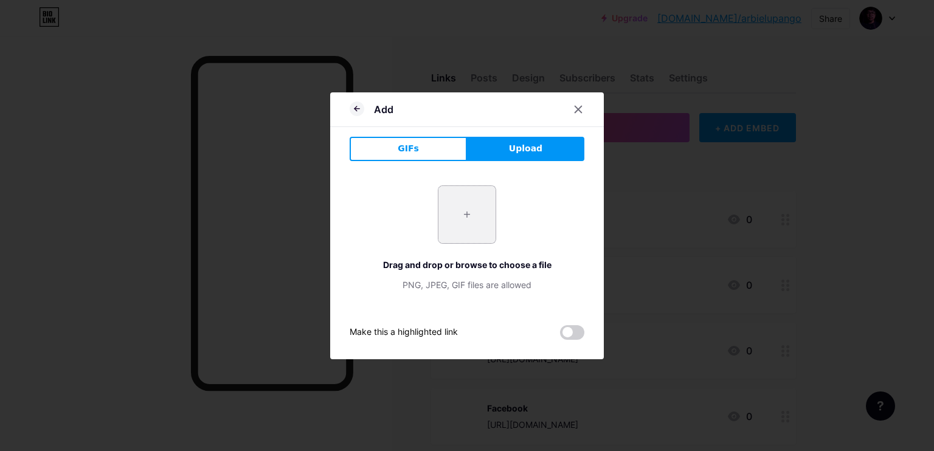
click at [450, 202] on input "file" at bounding box center [466, 214] width 57 height 57
type input "C:\fakepath\Gemini_Generated_Image_g01dchg01dchg01d-removebg-preview.png"
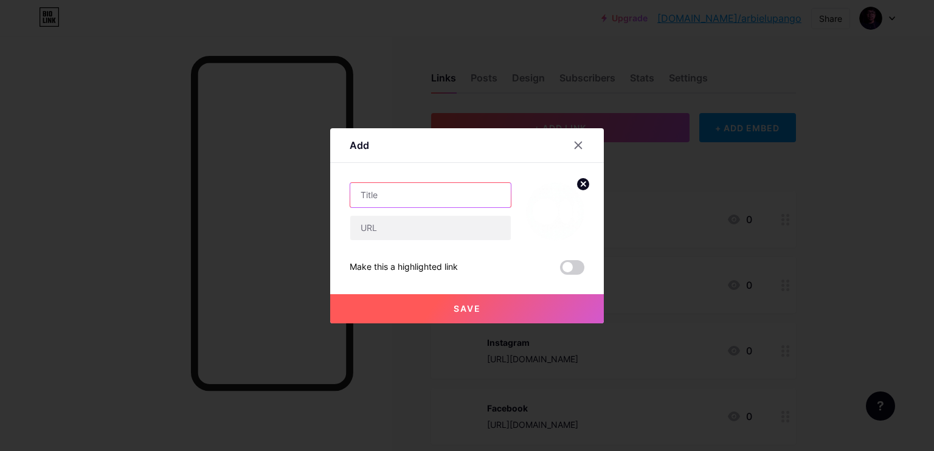
click at [395, 194] on input "text" at bounding box center [430, 195] width 160 height 24
type input "Medium"
click at [378, 235] on input "text" at bounding box center [430, 228] width 160 height 24
paste input "https://arbielupango.medium.com/"
type input "https://arbielupango.medium.com/"
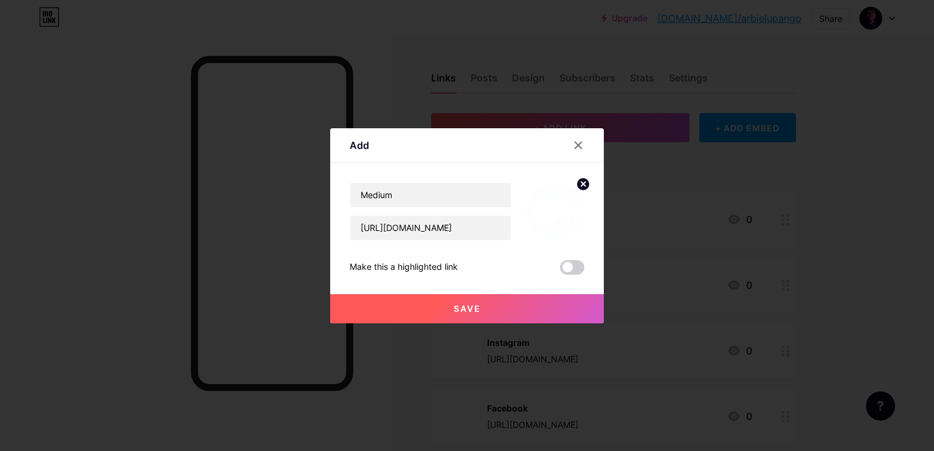
click at [426, 306] on button "Save" at bounding box center [467, 308] width 274 height 29
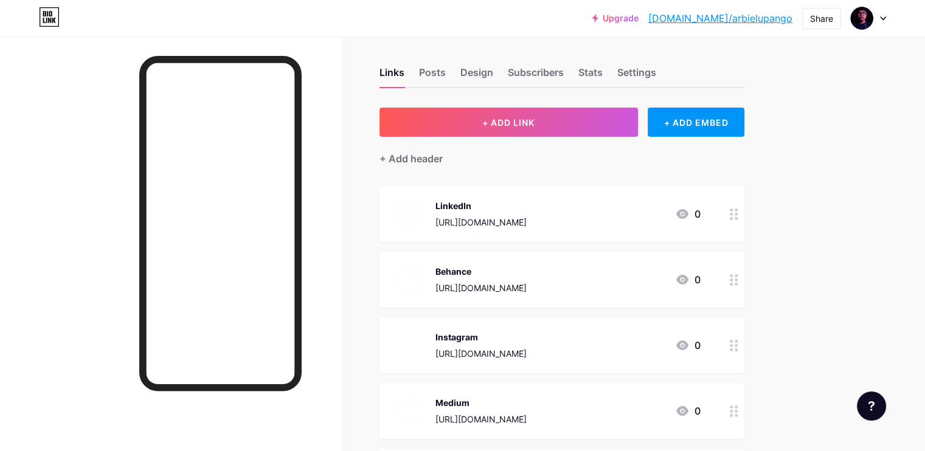
scroll to position [208, 0]
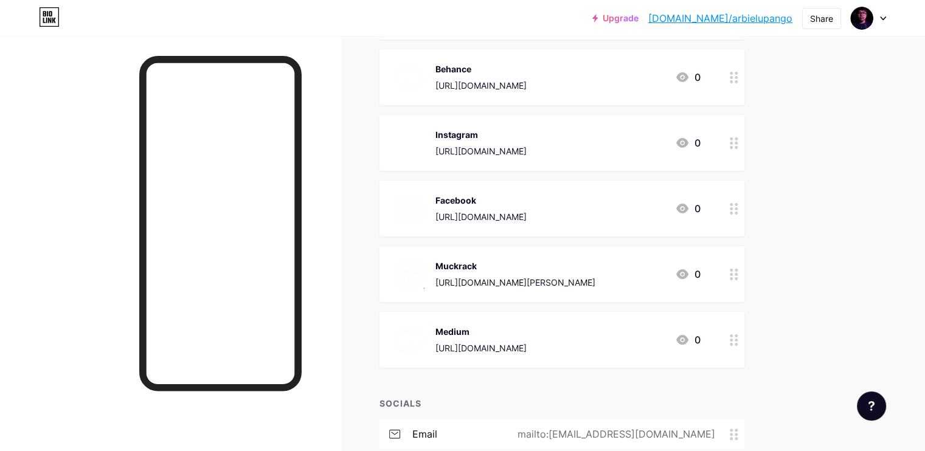
click at [155, 250] on div at bounding box center [170, 261] width 340 height 451
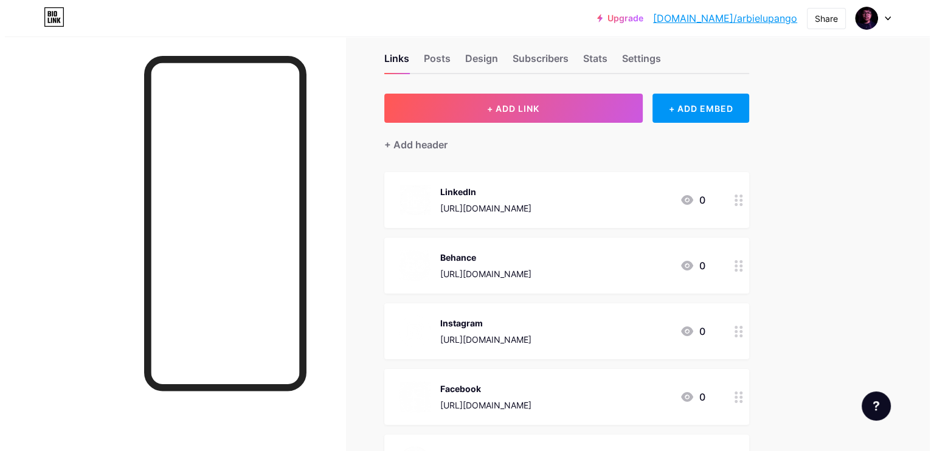
scroll to position [0, 0]
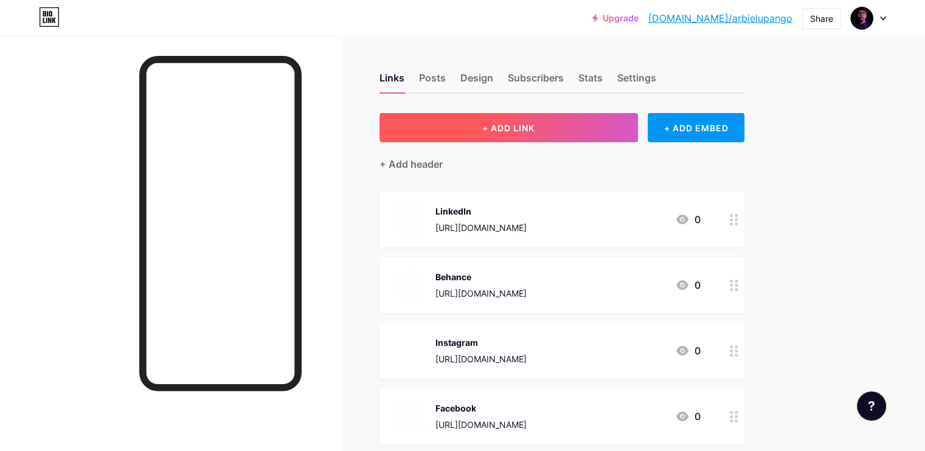
click at [534, 126] on span "+ ADD LINK" at bounding box center [508, 128] width 52 height 10
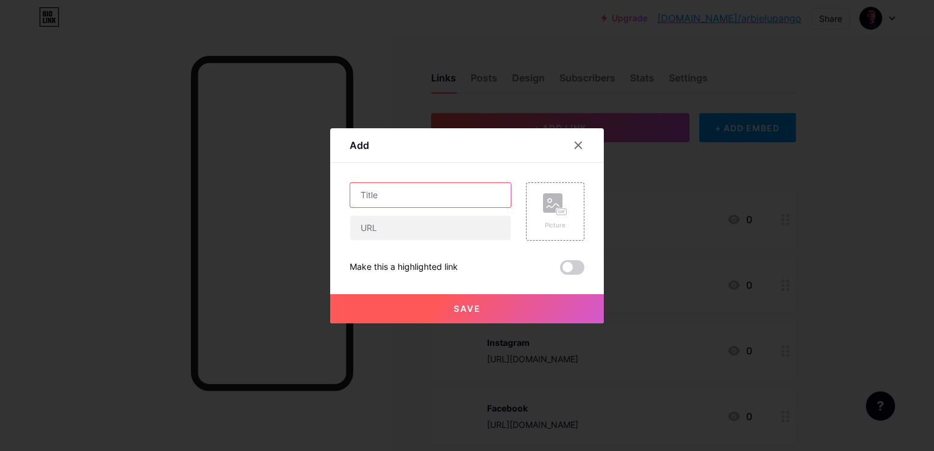
click at [415, 199] on input "text" at bounding box center [430, 195] width 160 height 24
type input "ArtStation"
click at [567, 214] on rect at bounding box center [561, 211] width 11 height 7
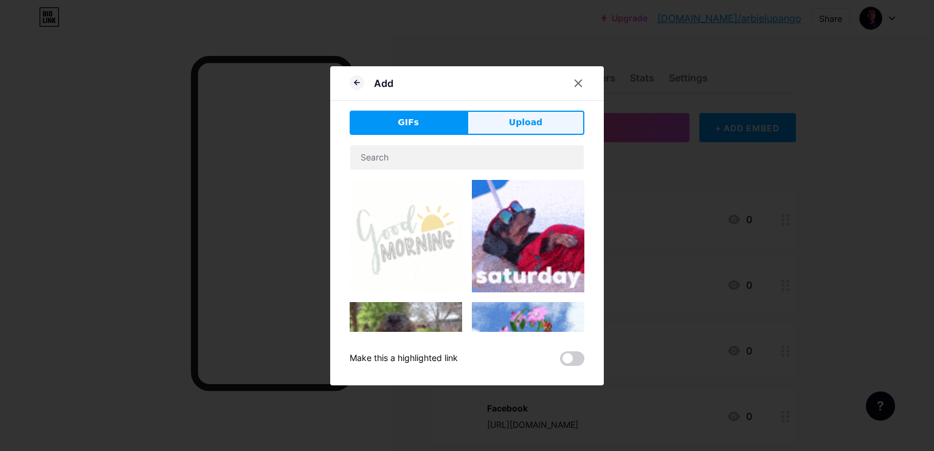
click at [520, 128] on span "Upload" at bounding box center [525, 122] width 33 height 13
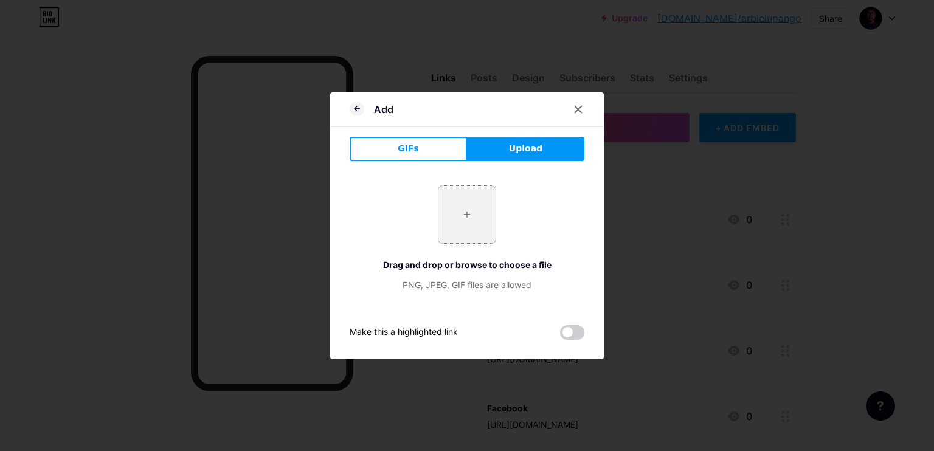
click at [443, 190] on input "file" at bounding box center [466, 214] width 57 height 57
type input "C:\fakepath\letter-design-element-vector-idea-with-creative-concept_475443-2191…"
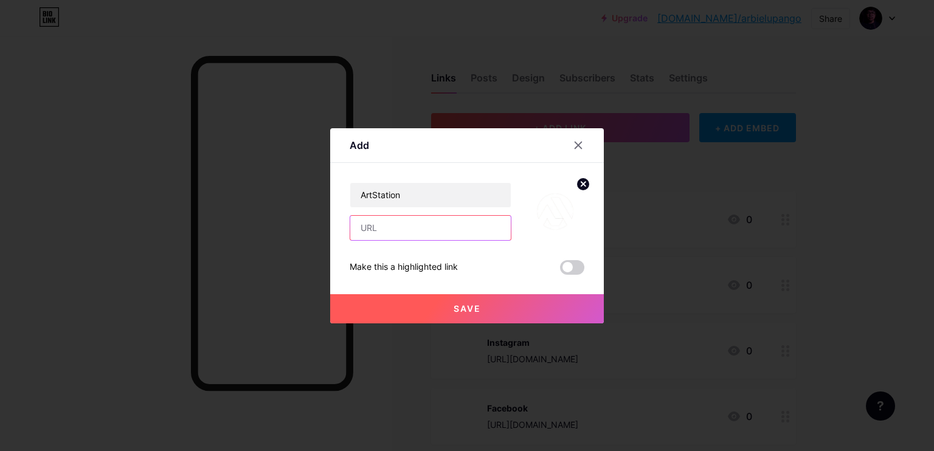
click at [416, 229] on input "text" at bounding box center [430, 228] width 160 height 24
paste input "https://arbielupango.artstation.com/"
type input "https://arbielupango.artstation.com/"
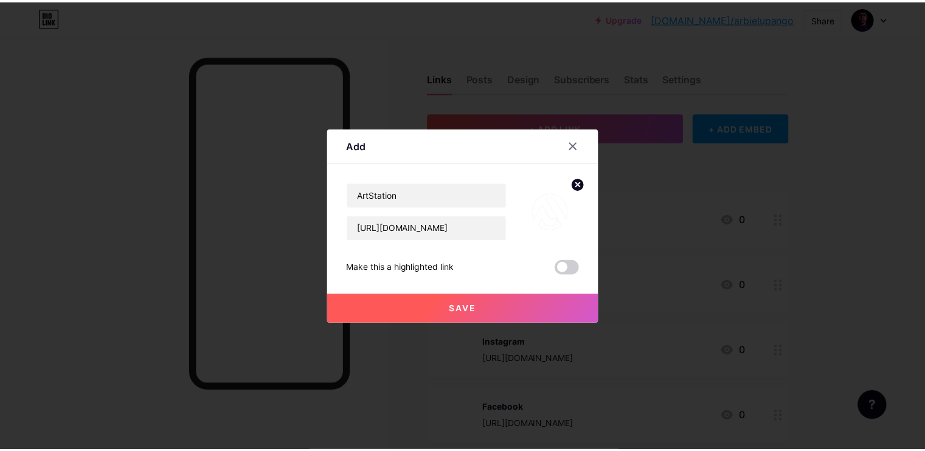
scroll to position [0, 0]
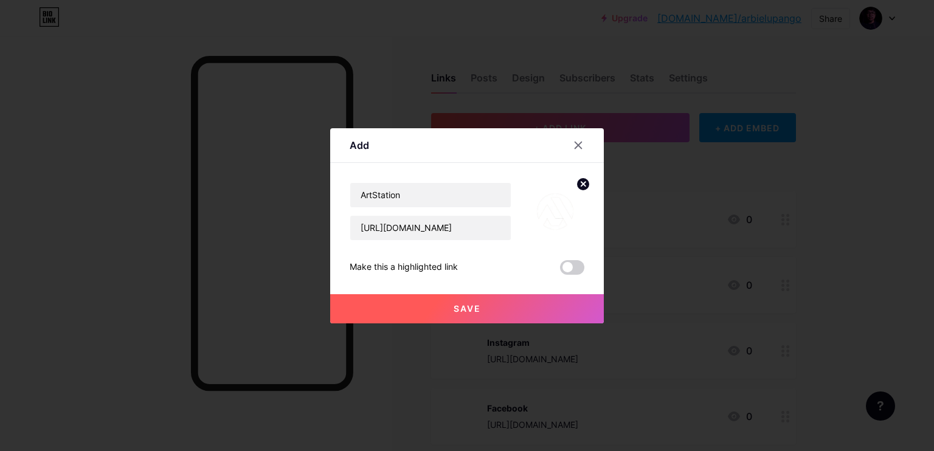
click at [445, 300] on button "Save" at bounding box center [467, 308] width 274 height 29
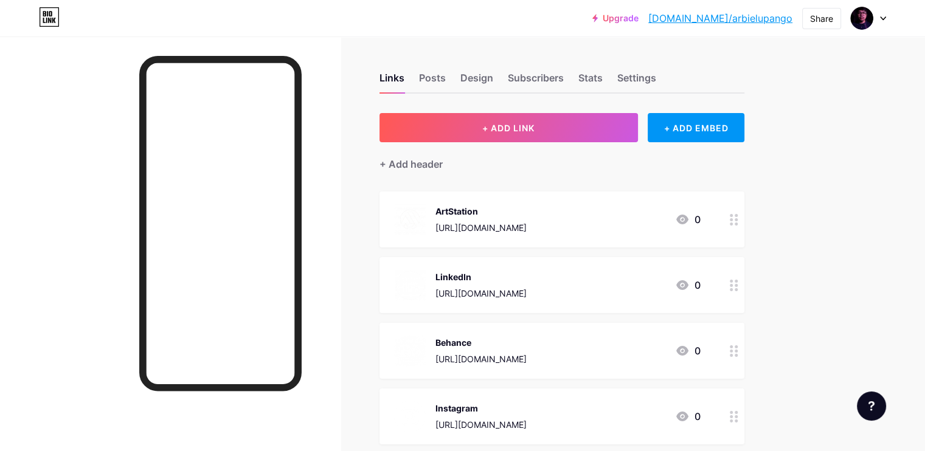
click at [738, 215] on icon at bounding box center [733, 220] width 9 height 12
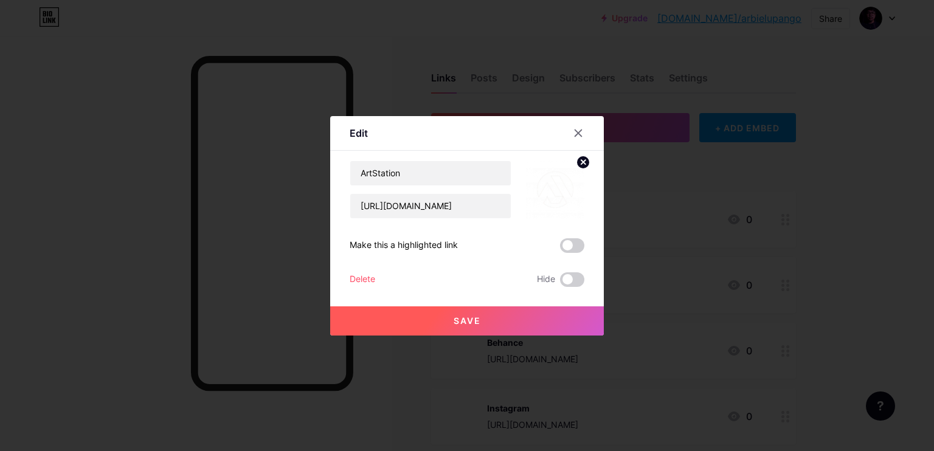
click at [552, 199] on img at bounding box center [555, 189] width 58 height 58
click at [584, 161] on icon at bounding box center [583, 162] width 4 height 4
click at [562, 184] on rect at bounding box center [552, 180] width 19 height 19
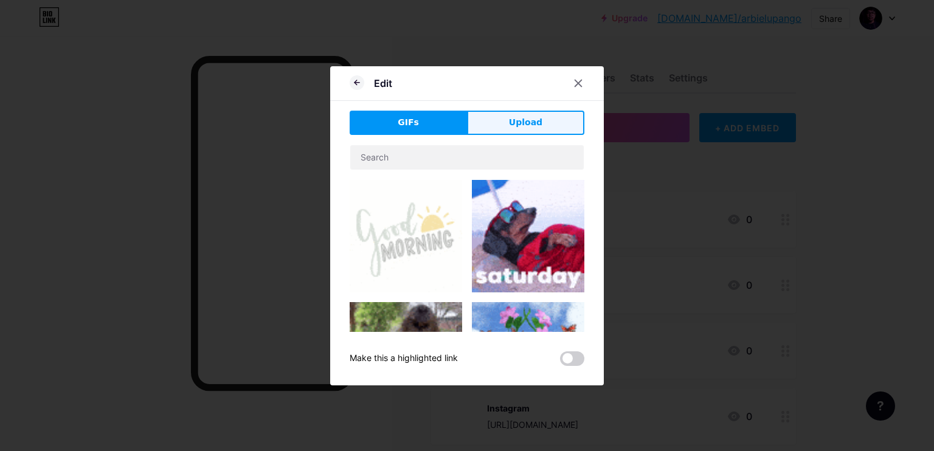
click at [510, 131] on button "Upload" at bounding box center [525, 123] width 117 height 24
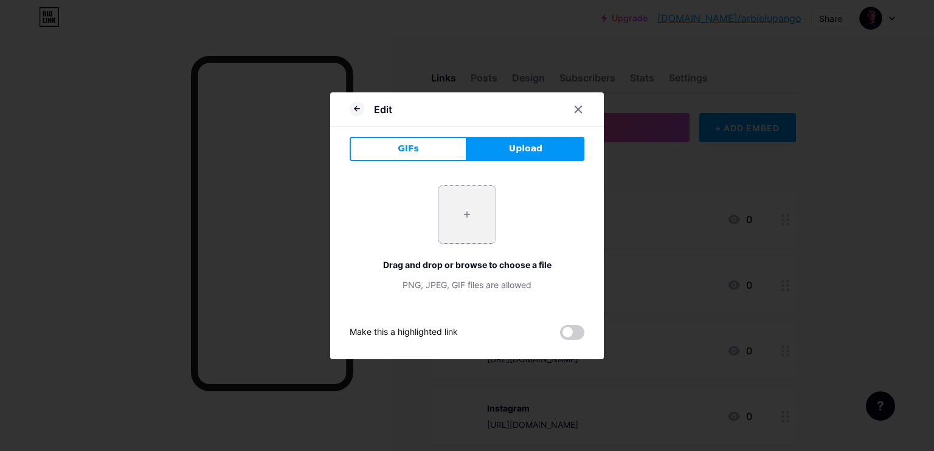
click at [478, 198] on input "file" at bounding box center [466, 214] width 57 height 57
type input "C:\fakepath\formal purple.jpg"
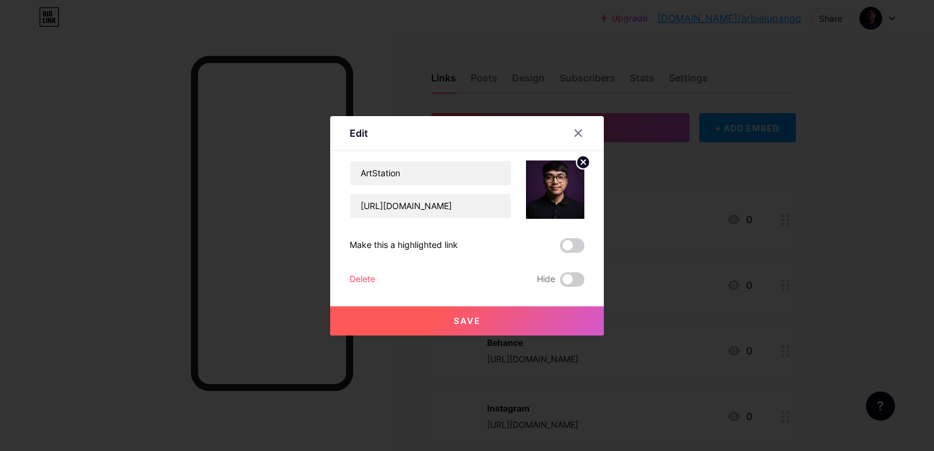
click at [398, 330] on button "Save" at bounding box center [467, 320] width 274 height 29
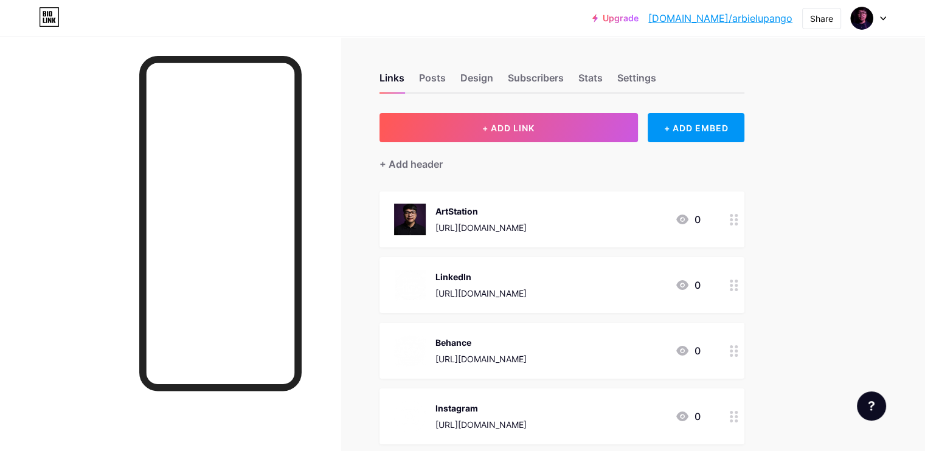
click at [744, 226] on div "ArtStation https://arbielupango.artstation.com/ 0" at bounding box center [561, 219] width 365 height 56
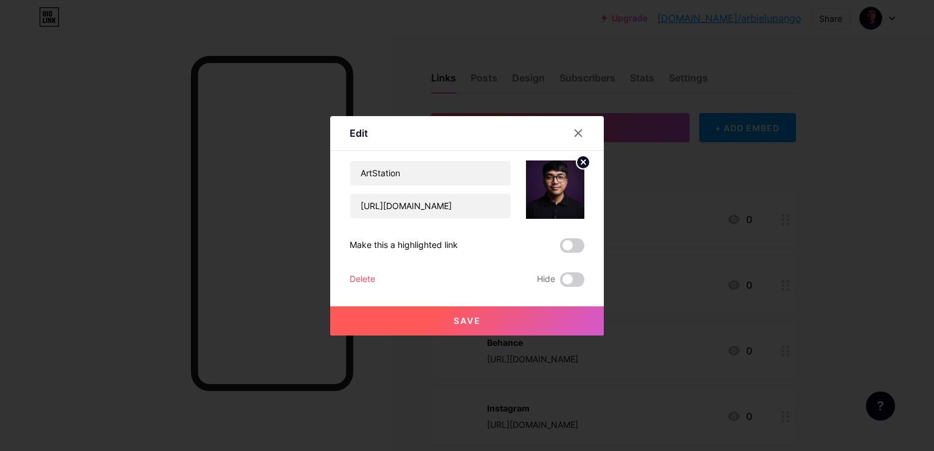
click at [579, 165] on circle at bounding box center [582, 162] width 13 height 13
click at [564, 187] on rect at bounding box center [562, 190] width 10 height 6
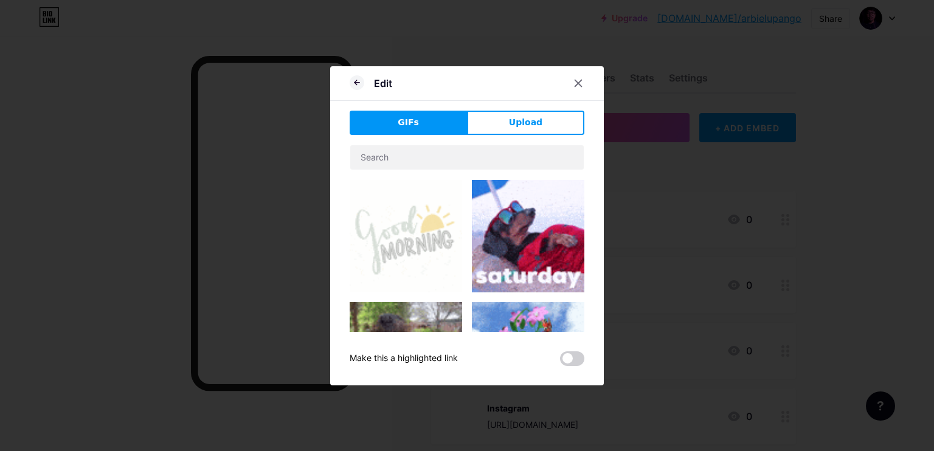
click at [551, 127] on button "Upload" at bounding box center [525, 123] width 117 height 24
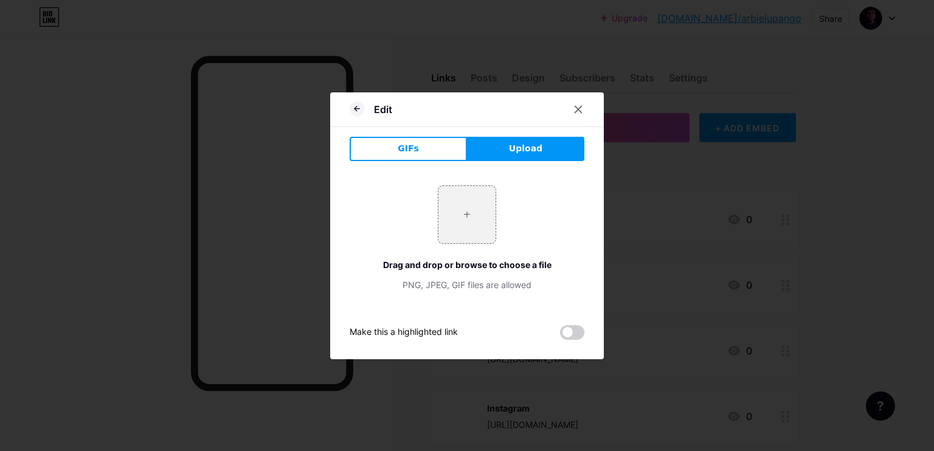
click at [527, 148] on span "Upload" at bounding box center [525, 148] width 33 height 13
click at [476, 201] on input "file" at bounding box center [466, 214] width 57 height 57
type input "C:\fakepath\letter-design-element-vector-idea-with-creative-concept_475443-2191…"
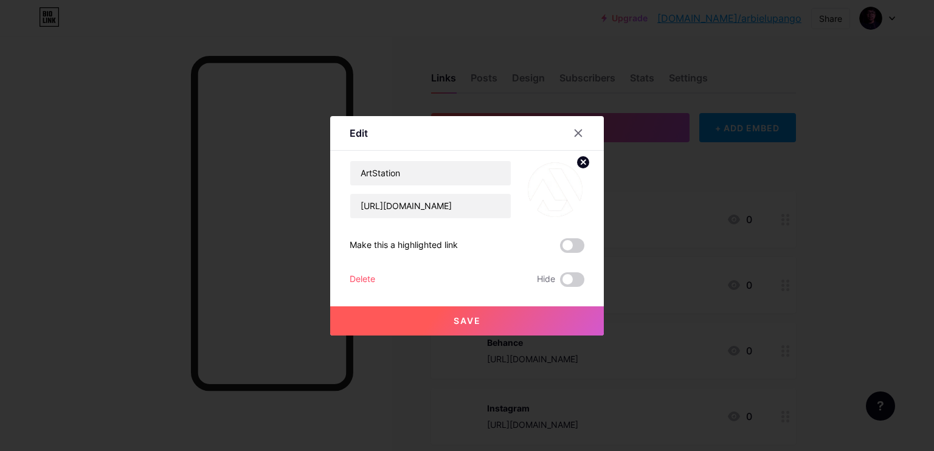
click at [385, 316] on button "Save" at bounding box center [467, 320] width 274 height 29
